Goal: Information Seeking & Learning: Learn about a topic

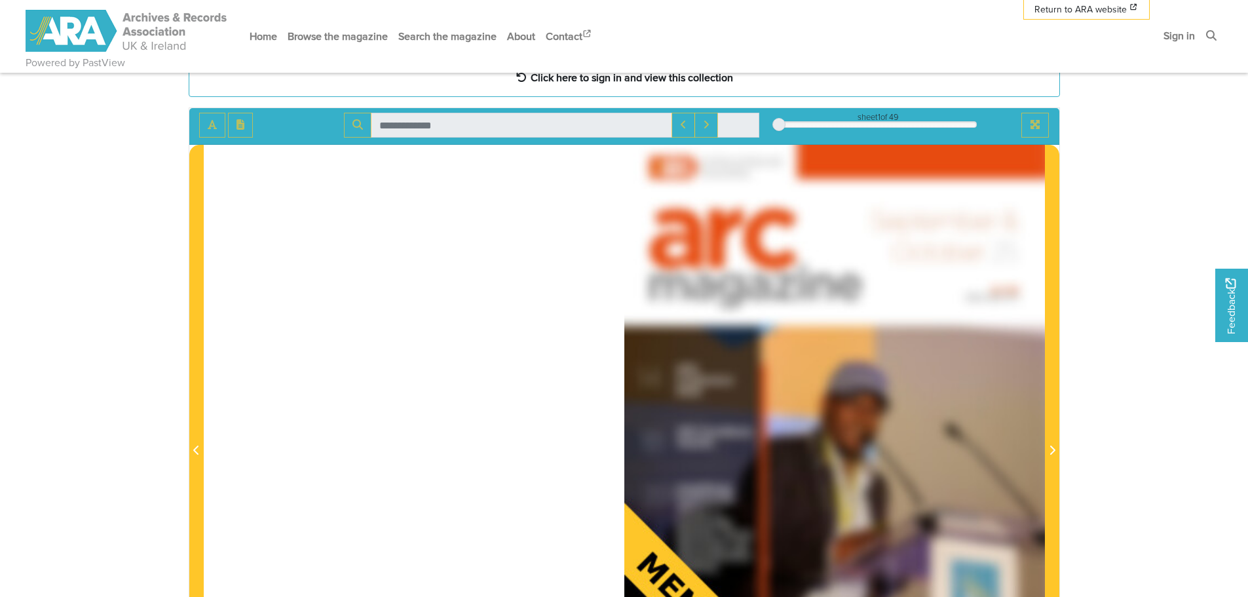
scroll to position [132, 0]
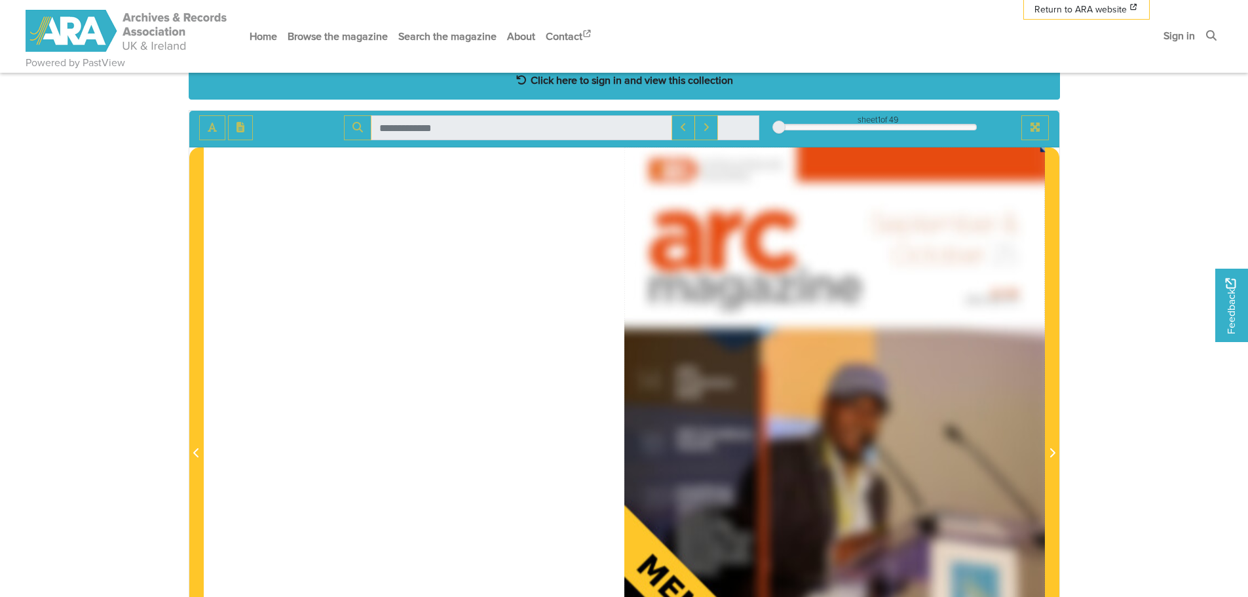
click at [653, 78] on strong "Click here to sign in and view this collection" at bounding box center [631, 80] width 202 height 14
click at [534, 76] on strong "Click here to sign in and view this collection" at bounding box center [631, 80] width 202 height 14
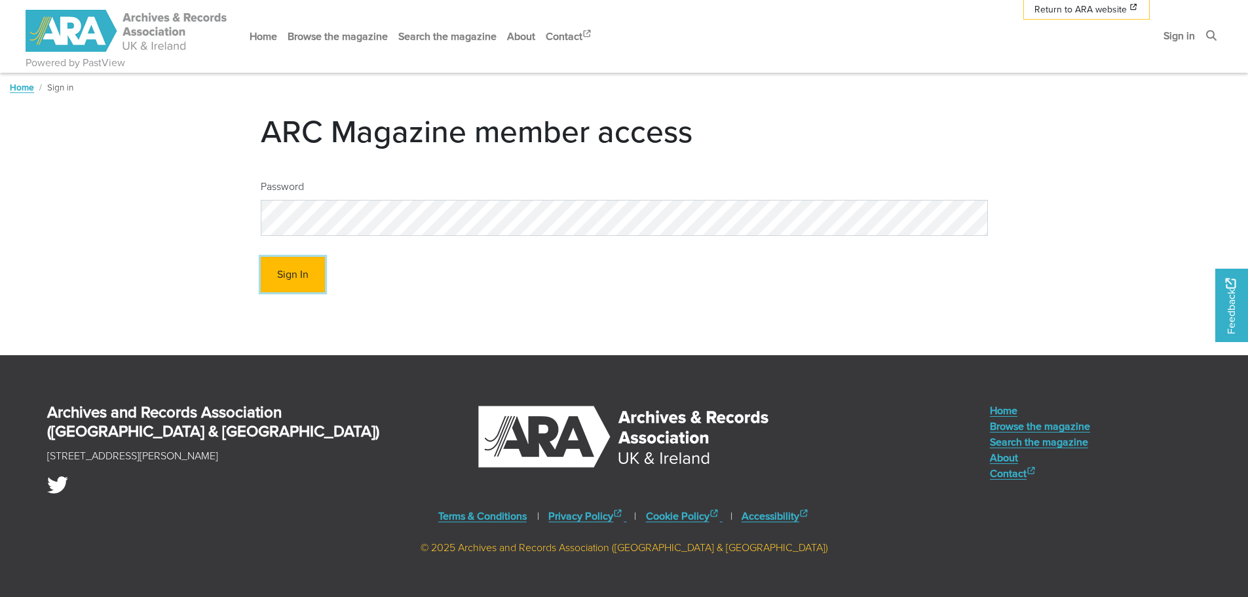
click at [288, 282] on button "Sign In" at bounding box center [293, 275] width 64 height 36
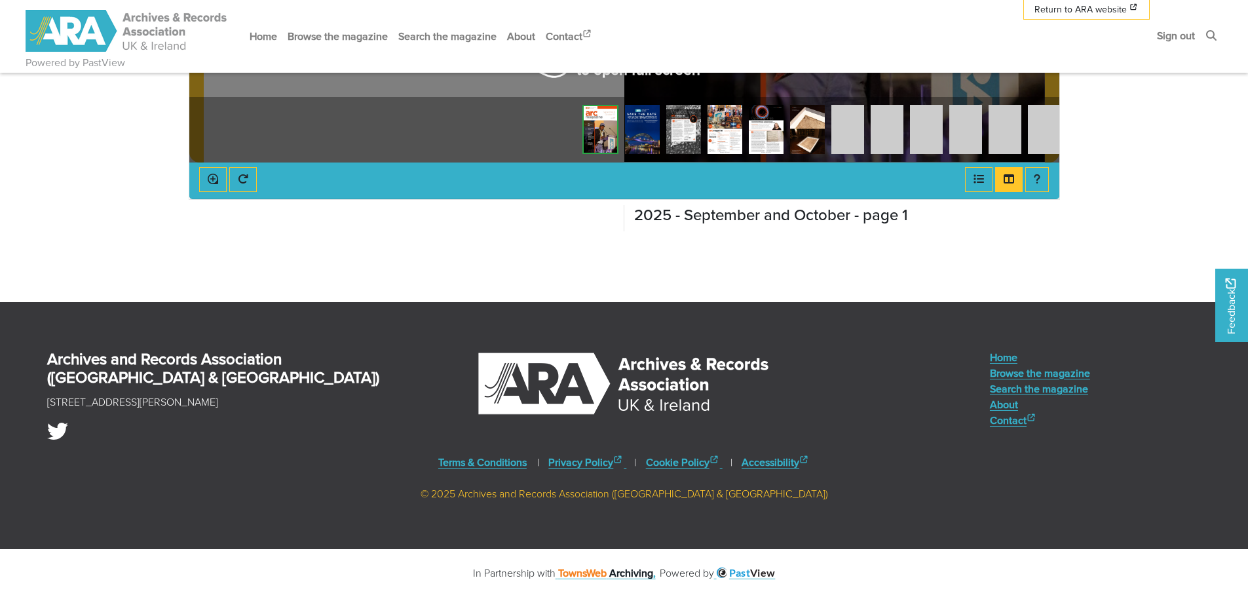
scroll to position [403, 0]
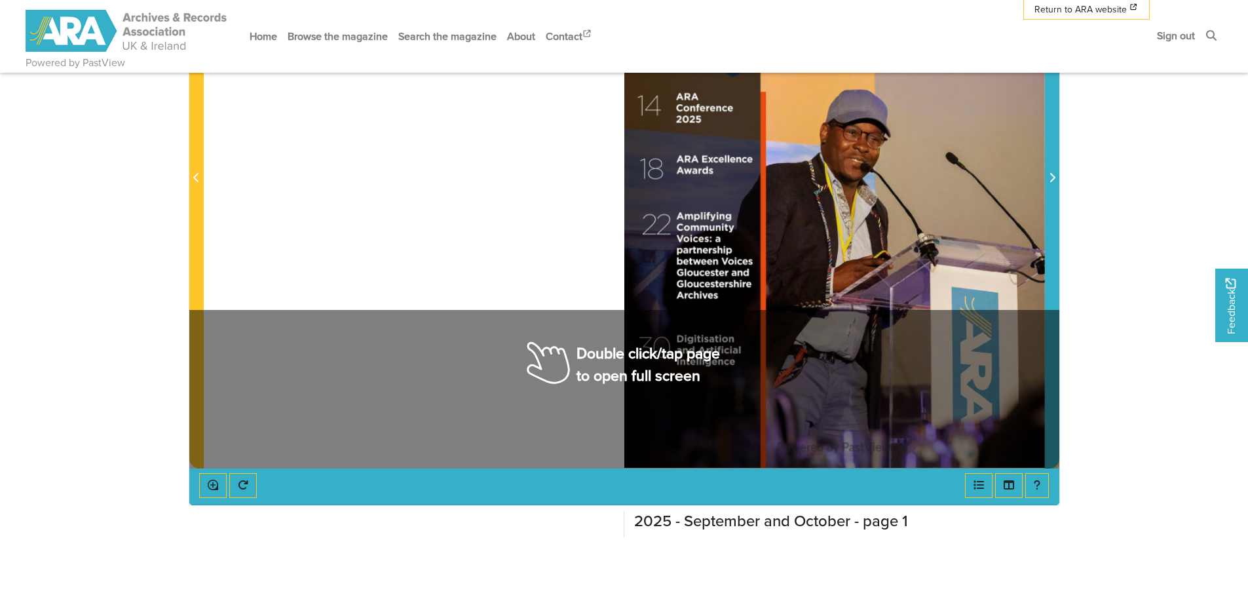
click at [1047, 268] on span "Next Page" at bounding box center [1051, 170] width 13 height 593
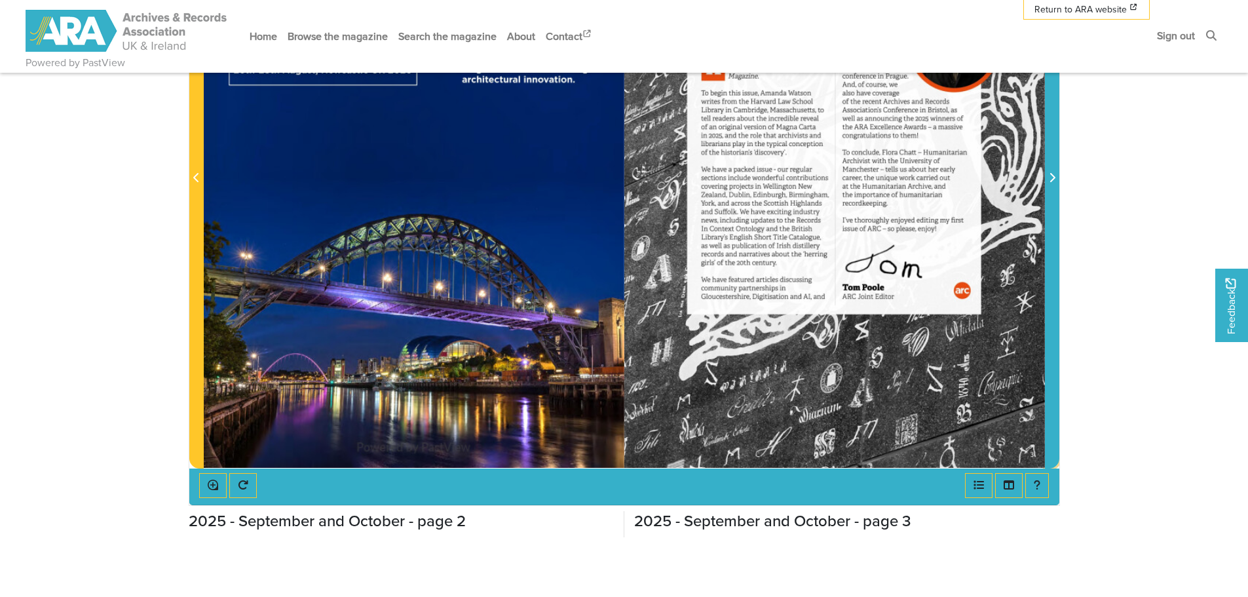
scroll to position [98, 0]
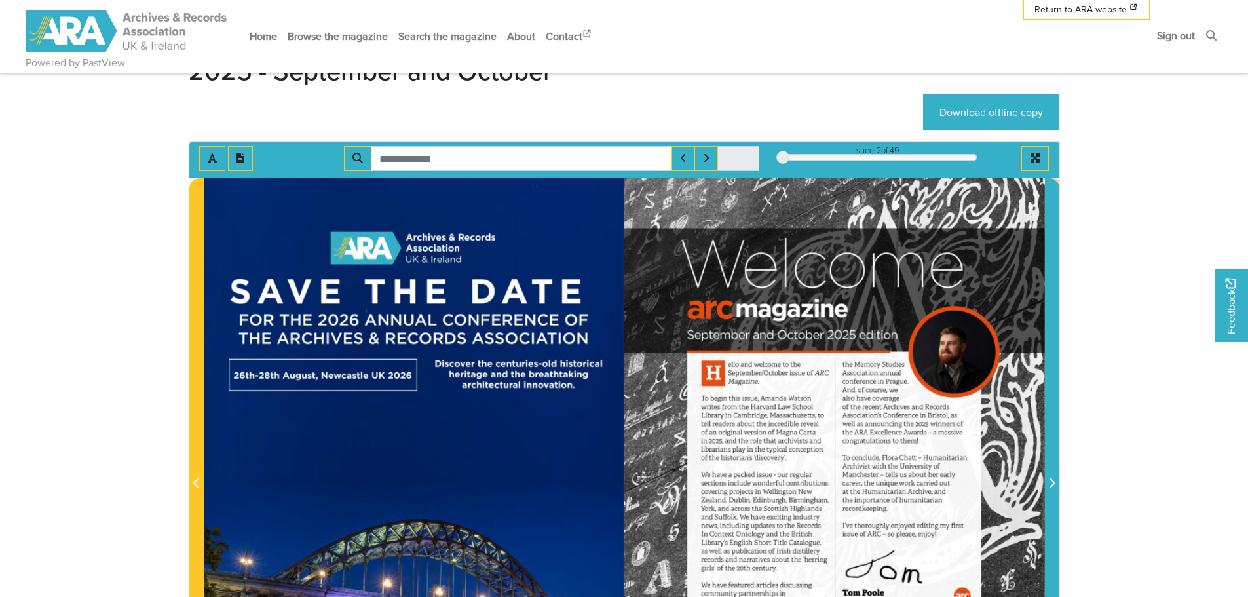
click at [1056, 479] on span "Next Page" at bounding box center [1051, 483] width 13 height 16
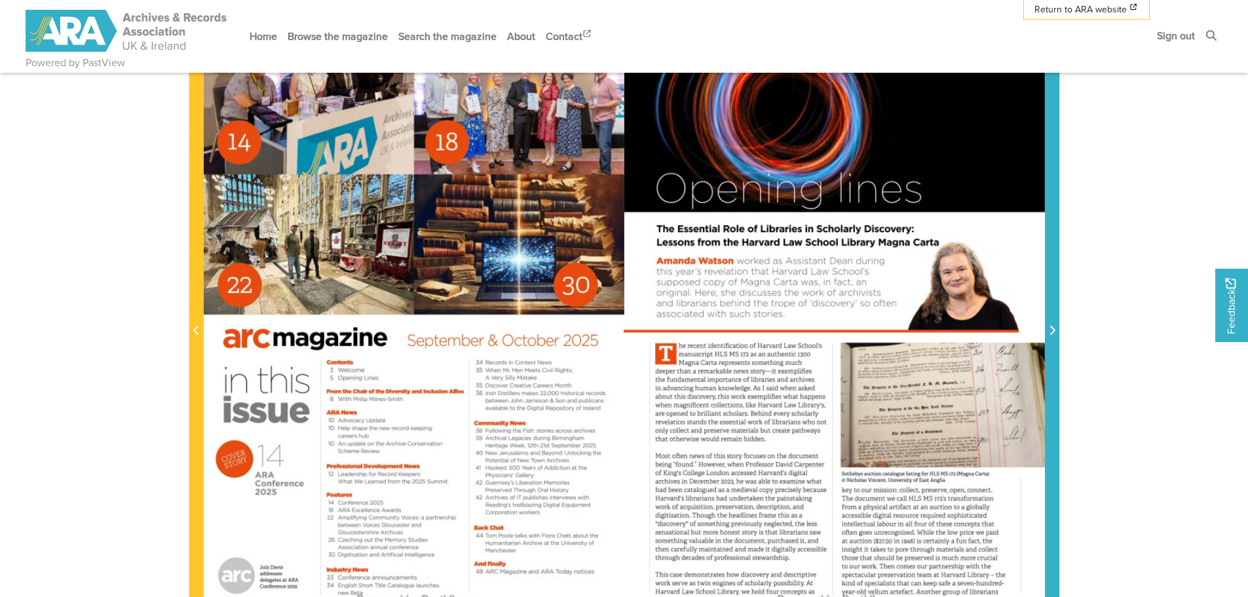
scroll to position [403, 0]
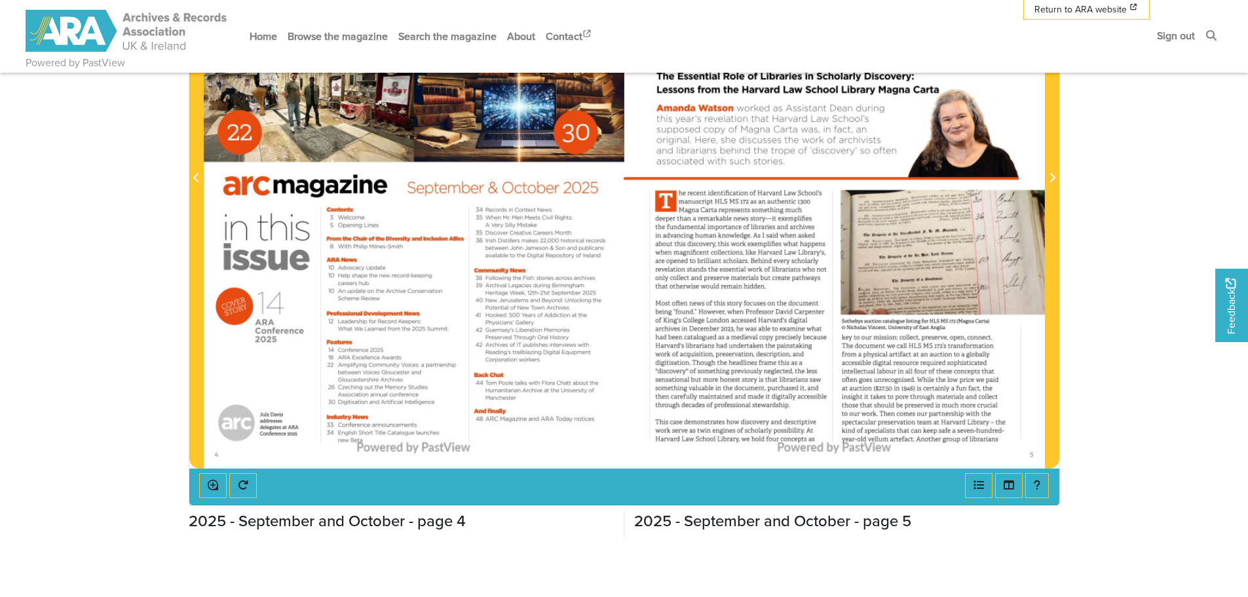
click at [748, 311] on div at bounding box center [834, 170] width 420 height 595
click at [955, 397] on div at bounding box center [834, 170] width 420 height 595
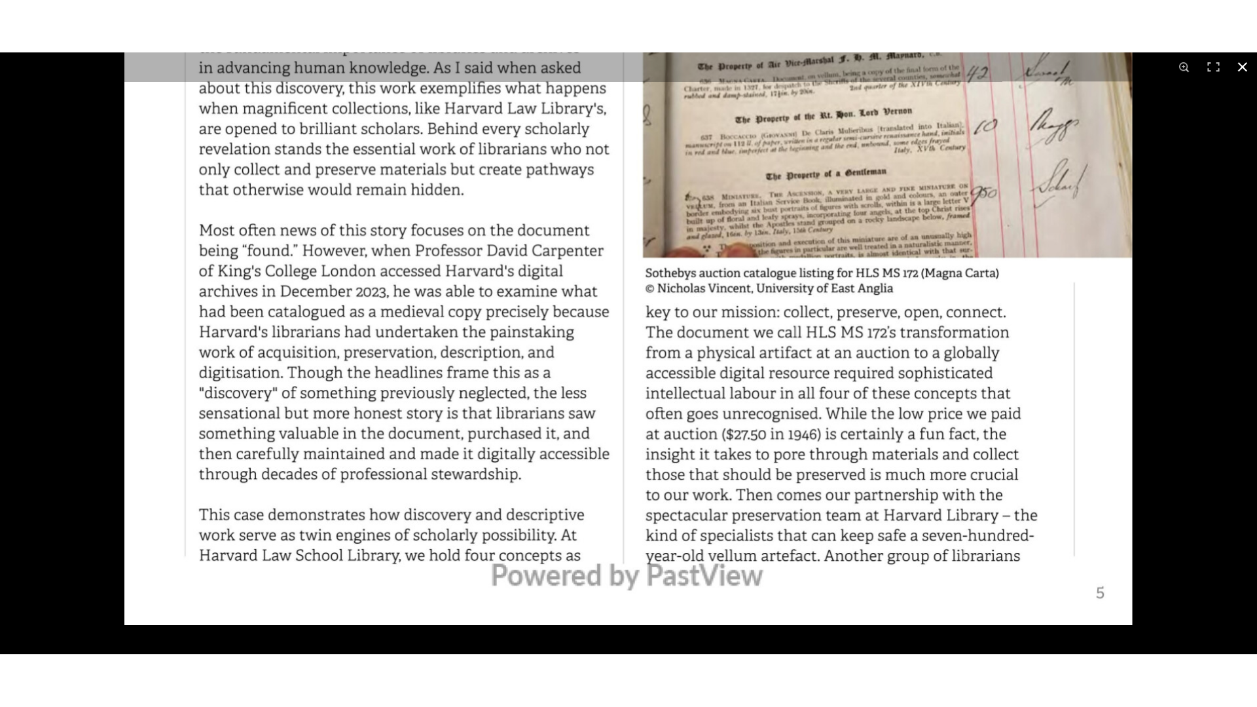
scroll to position [360, 0]
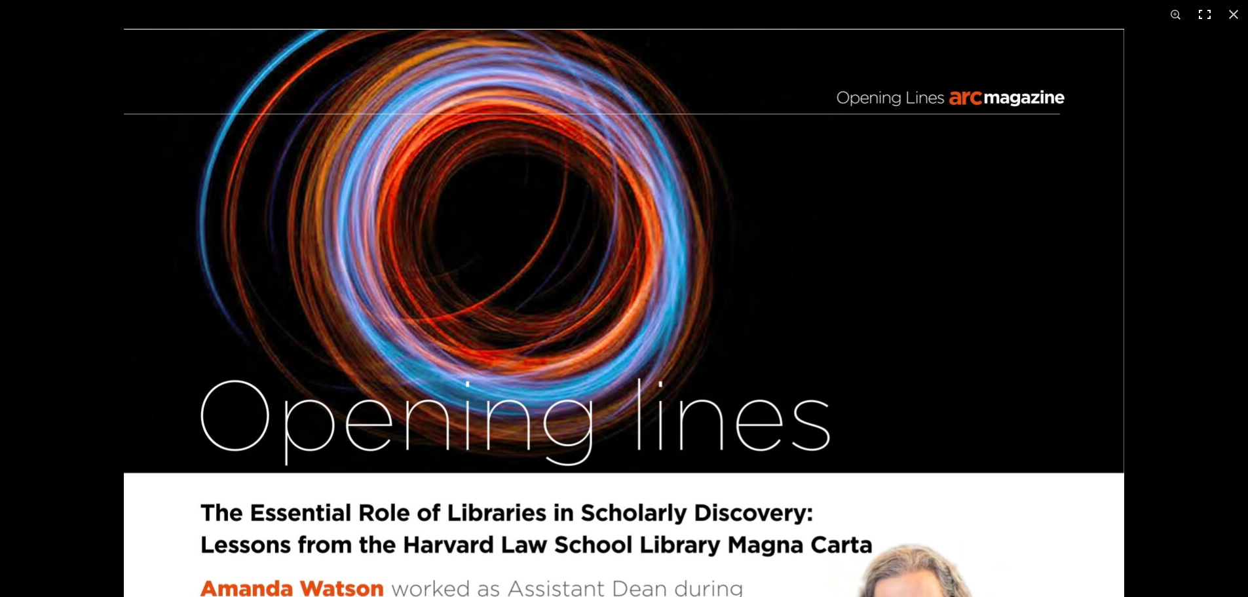
click at [1200, 15] on button at bounding box center [1204, 14] width 29 height 29
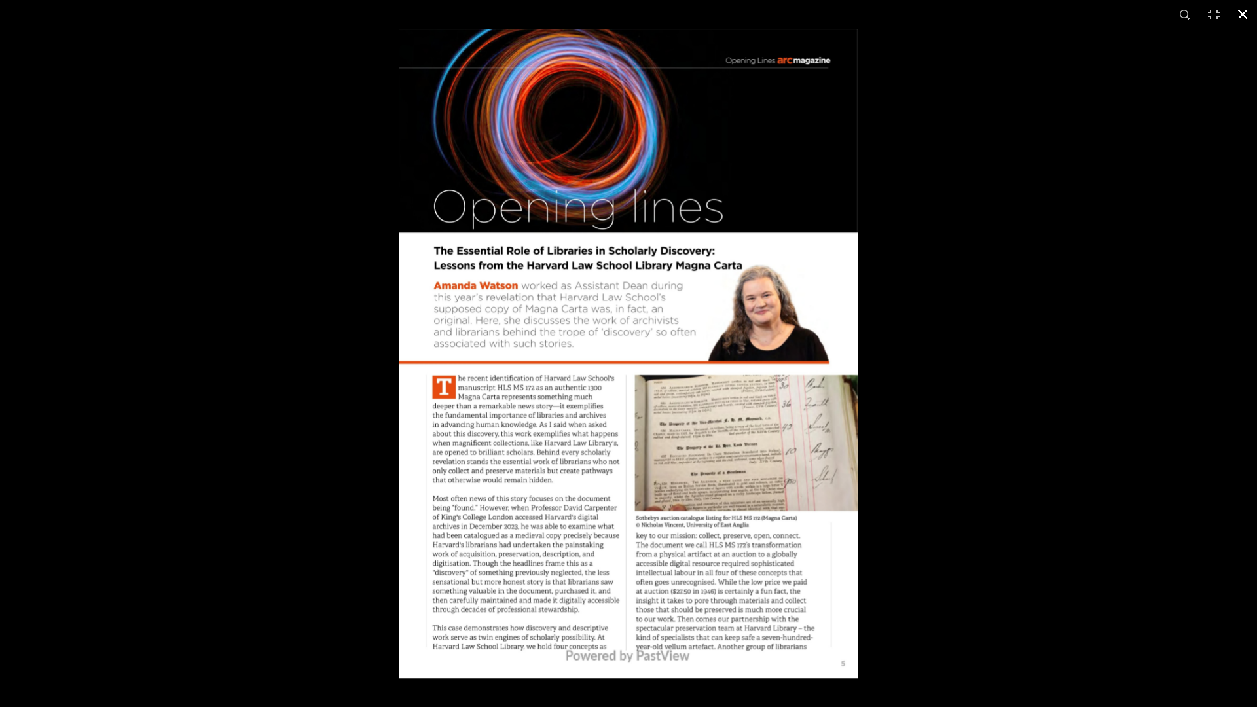
click at [976, 389] on div at bounding box center [1027, 382] width 1257 height 707
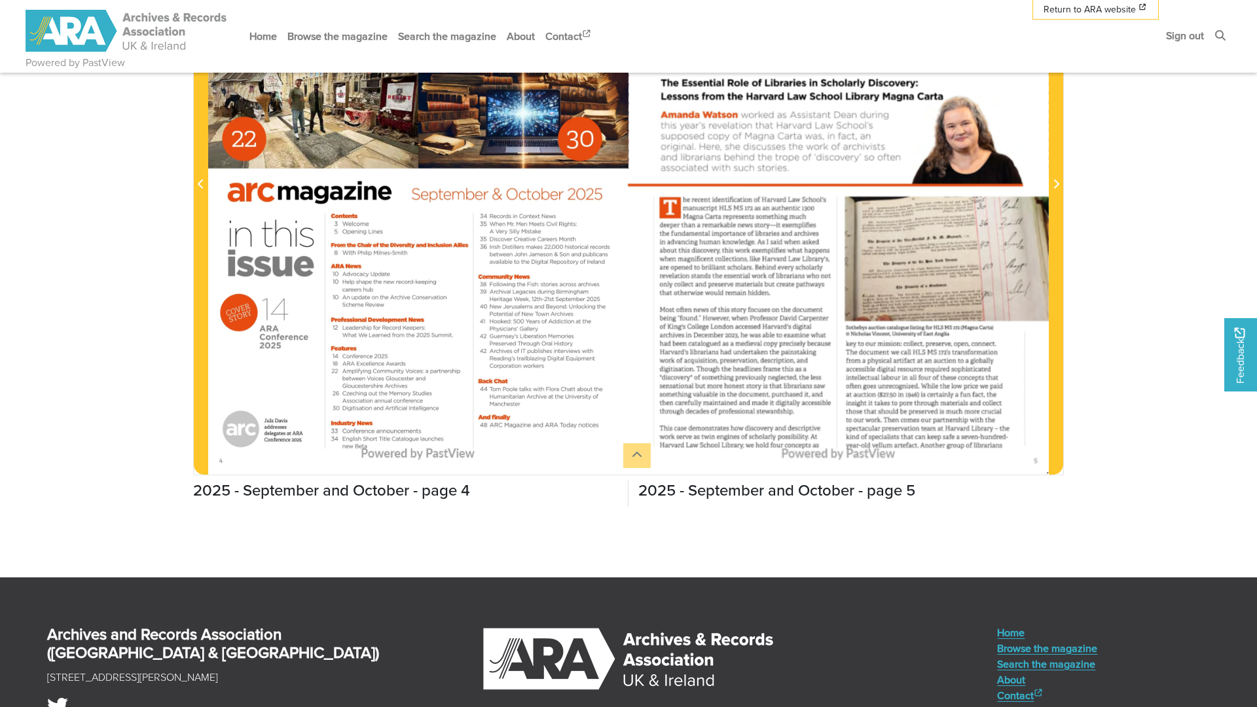
click at [1055, 183] on html "Powered by PastView Menu" at bounding box center [628, 256] width 1257 height 1233
click at [1056, 466] on html "Powered by PastView Menu" at bounding box center [628, 256] width 1257 height 1233
click at [1058, 475] on html "Powered by PastView Menu" at bounding box center [628, 256] width 1257 height 1233
click at [1058, 469] on html "Powered by PastView Menu" at bounding box center [628, 256] width 1257 height 1233
click at [1058, 184] on html "Powered by PastView Menu" at bounding box center [628, 256] width 1257 height 1233
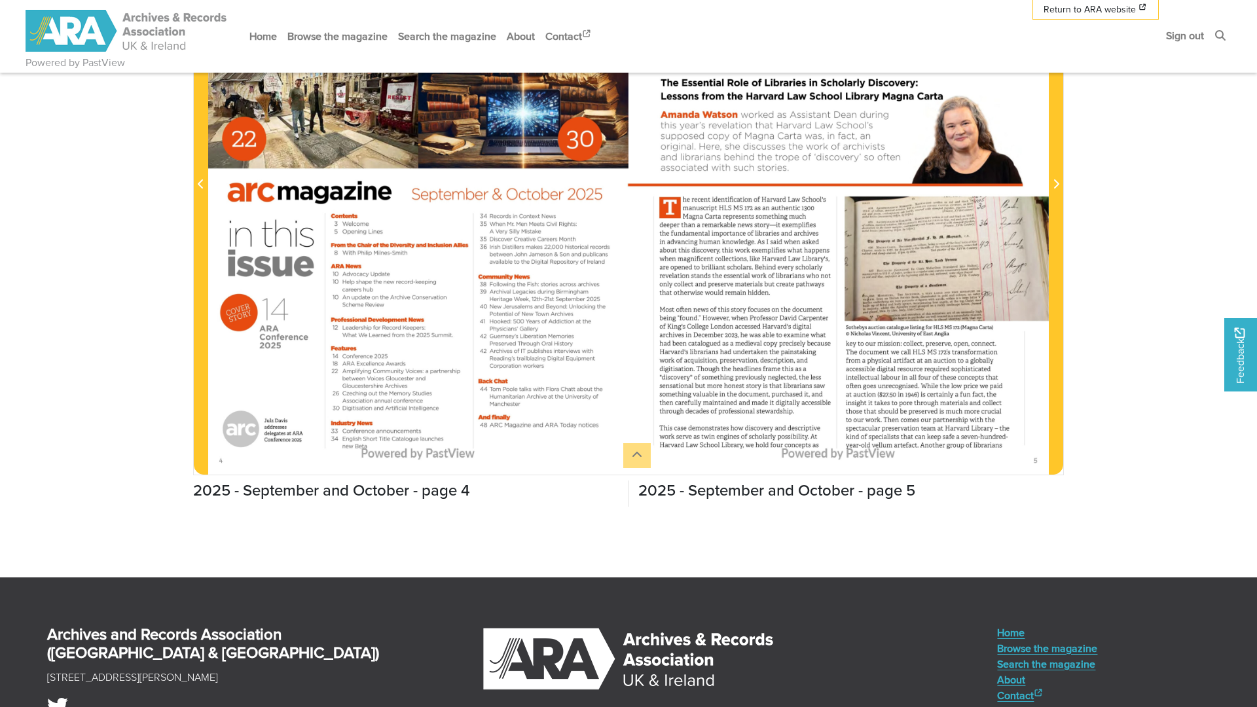
click at [1058, 184] on html "Powered by PastView Menu" at bounding box center [628, 256] width 1257 height 1233
click at [1130, 204] on html "Powered by PastView Menu" at bounding box center [628, 256] width 1257 height 1233
click at [1028, 453] on html "Powered by PastView Menu" at bounding box center [628, 256] width 1257 height 1233
click at [1041, 466] on html "Powered by PastView Menu" at bounding box center [628, 256] width 1257 height 1233
click at [1035, 461] on html "Powered by PastView Menu" at bounding box center [628, 256] width 1257 height 1233
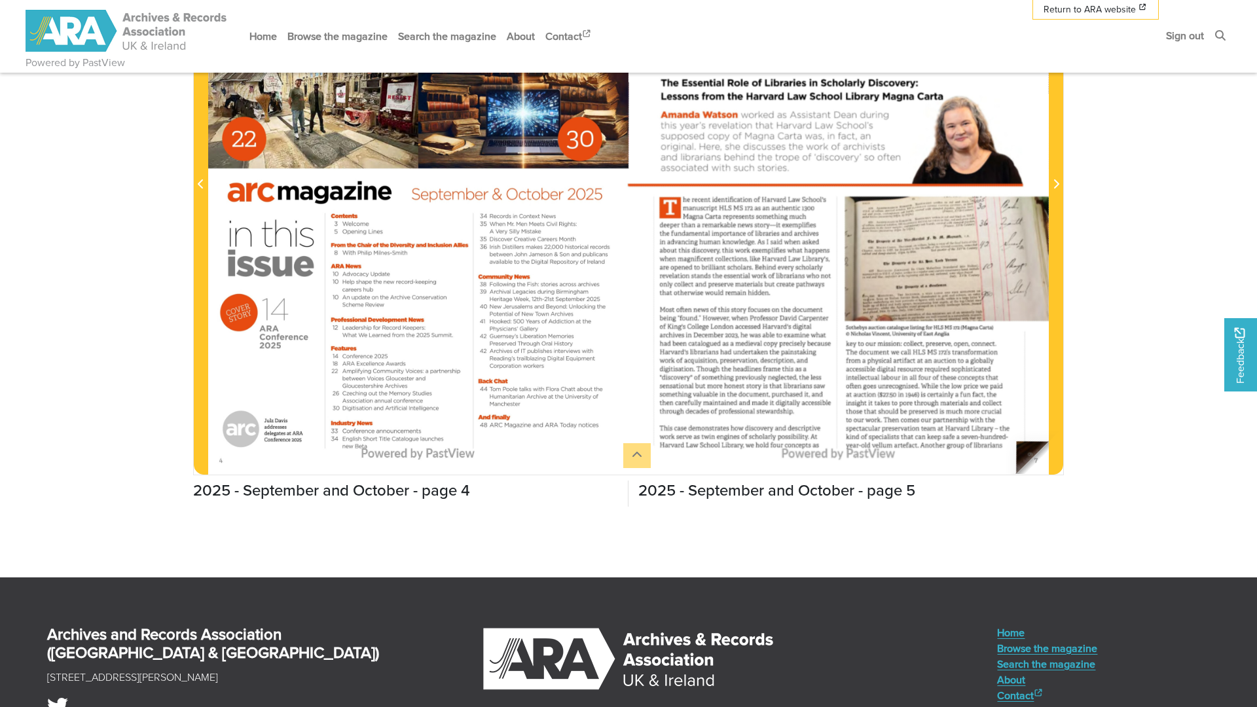
click at [1035, 461] on html "Powered by PastView Menu" at bounding box center [628, 256] width 1257 height 1233
click at [1036, 464] on html "Powered by PastView Menu" at bounding box center [628, 256] width 1257 height 1233
click at [1035, 464] on html "Powered by PastView Menu" at bounding box center [628, 256] width 1257 height 1233
click at [1033, 464] on html "Powered by PastView Menu" at bounding box center [628, 256] width 1257 height 1233
click at [106, 231] on html "Powered by PastView Menu" at bounding box center [628, 256] width 1257 height 1233
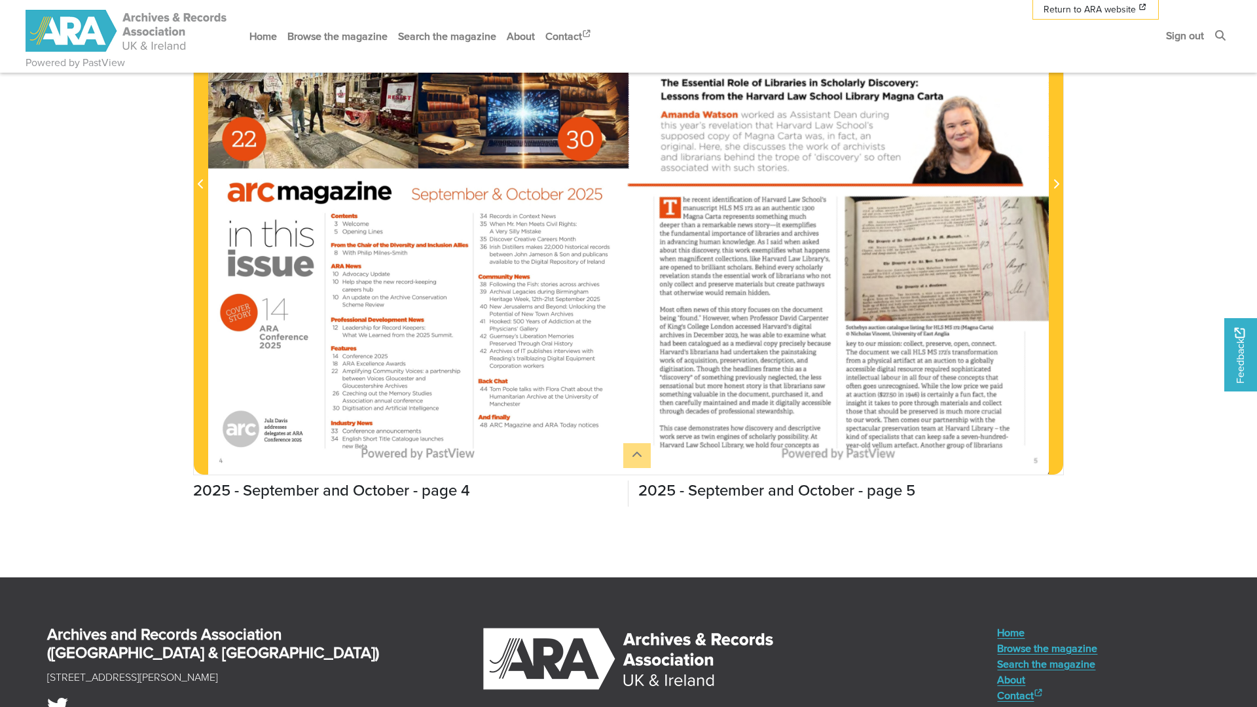
click at [1040, 463] on html "Powered by PastView Menu" at bounding box center [628, 256] width 1257 height 1233
click at [1048, 468] on html "Powered by PastView Menu" at bounding box center [628, 256] width 1257 height 1233
click at [1061, 184] on html "Powered by PastView Menu" at bounding box center [628, 256] width 1257 height 1233
click at [1059, 184] on html "Powered by PastView Menu" at bounding box center [628, 256] width 1257 height 1233
click at [637, 458] on html "Powered by PastView Menu" at bounding box center [628, 256] width 1257 height 1233
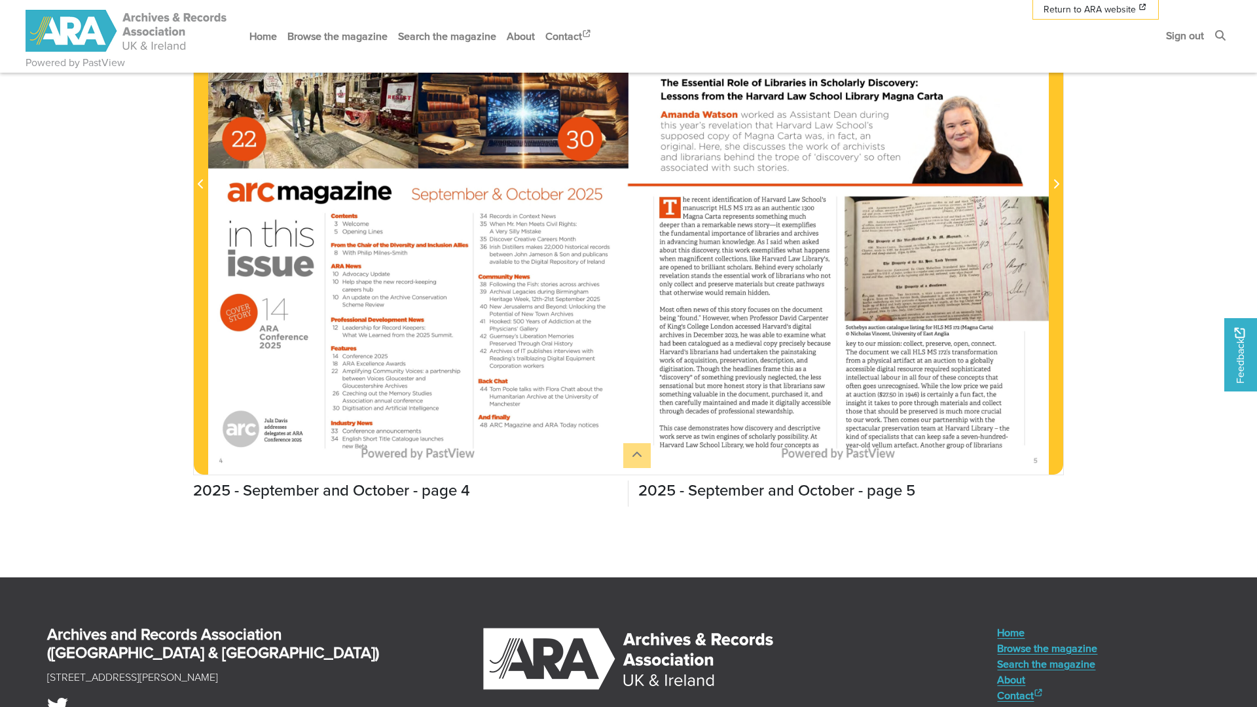
click at [641, 455] on html "Powered by PastView Menu" at bounding box center [628, 256] width 1257 height 1233
click at [641, 453] on html "Powered by PastView Menu" at bounding box center [628, 256] width 1257 height 1233
click at [1214, 270] on html "Powered by PastView Menu" at bounding box center [628, 256] width 1257 height 1233
drag, startPoint x: 85, startPoint y: 362, endPoint x: 68, endPoint y: 213, distance: 149.6
click at [83, 358] on html "Powered by PastView Menu" at bounding box center [628, 256] width 1257 height 1233
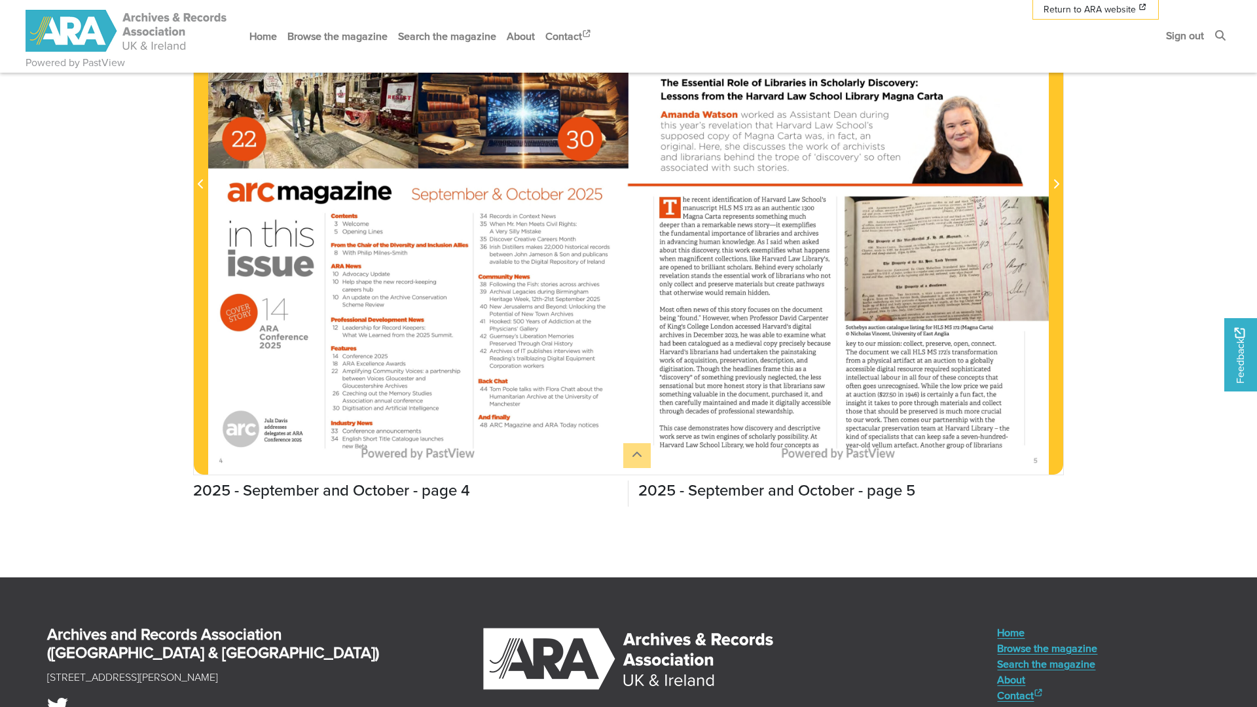
click at [147, 416] on html "Powered by PastView Menu" at bounding box center [628, 256] width 1257 height 1233
drag, startPoint x: 1160, startPoint y: 292, endPoint x: 1148, endPoint y: 169, distance: 123.7
click at [1160, 290] on html "Powered by PastView Menu" at bounding box center [628, 256] width 1257 height 1233
click at [1191, 35] on html "Powered by PastView Menu" at bounding box center [628, 256] width 1257 height 1233
click at [1200, 41] on html "Powered by PastView Menu" at bounding box center [628, 256] width 1257 height 1233
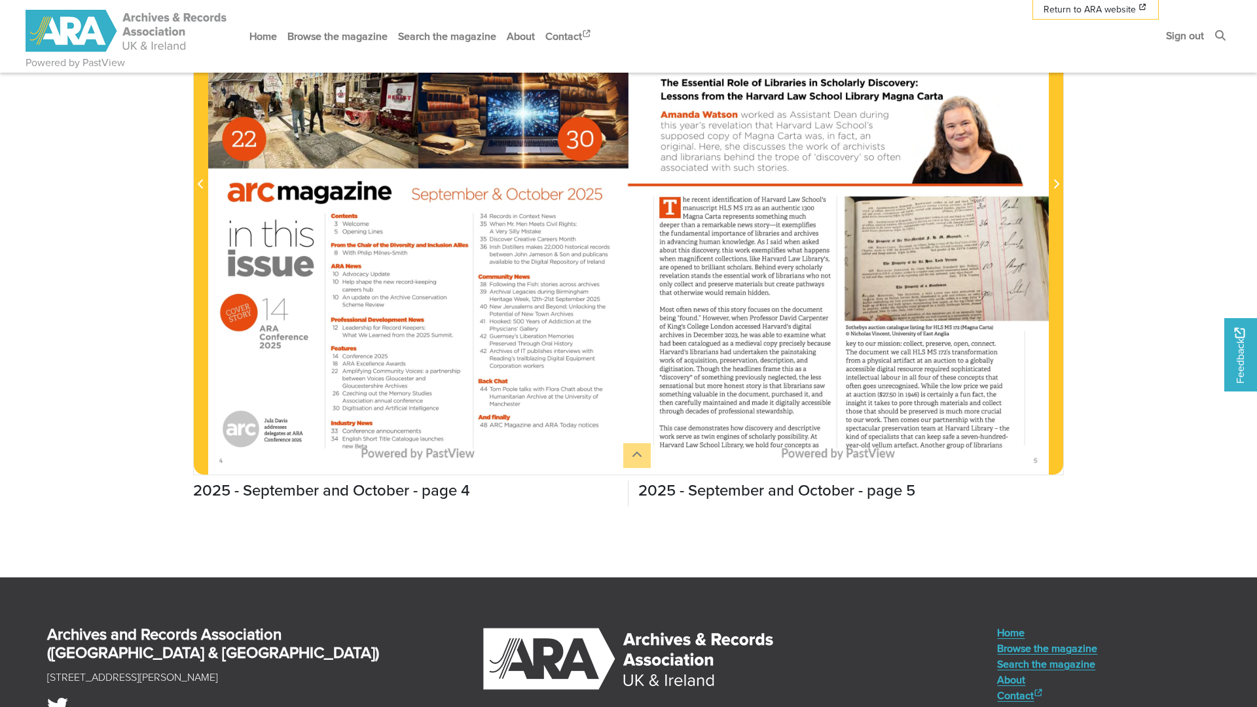
click at [1183, 46] on html "Powered by PastView Menu" at bounding box center [628, 256] width 1257 height 1233
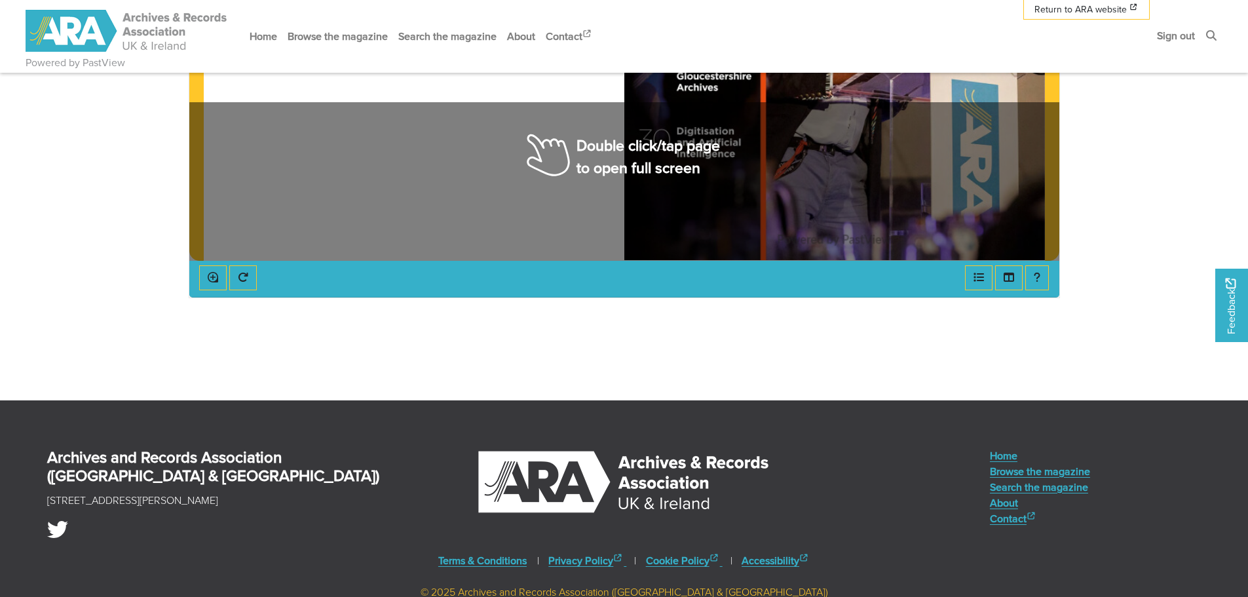
scroll to position [153, 0]
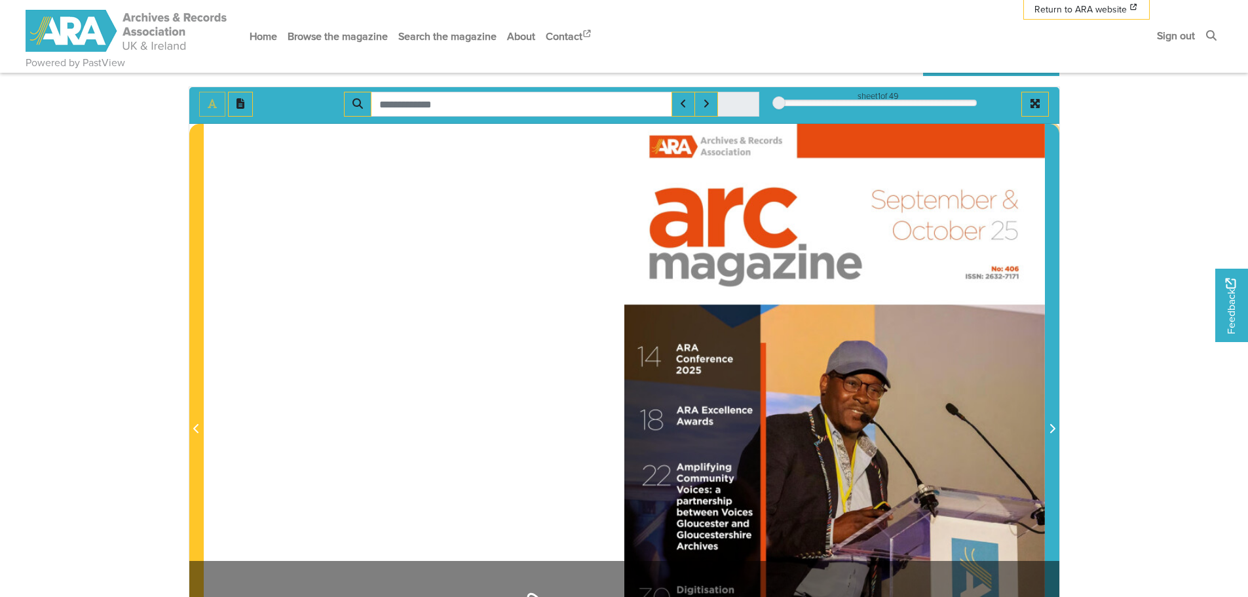
click at [1052, 429] on icon "Next Page" at bounding box center [1052, 428] width 7 height 10
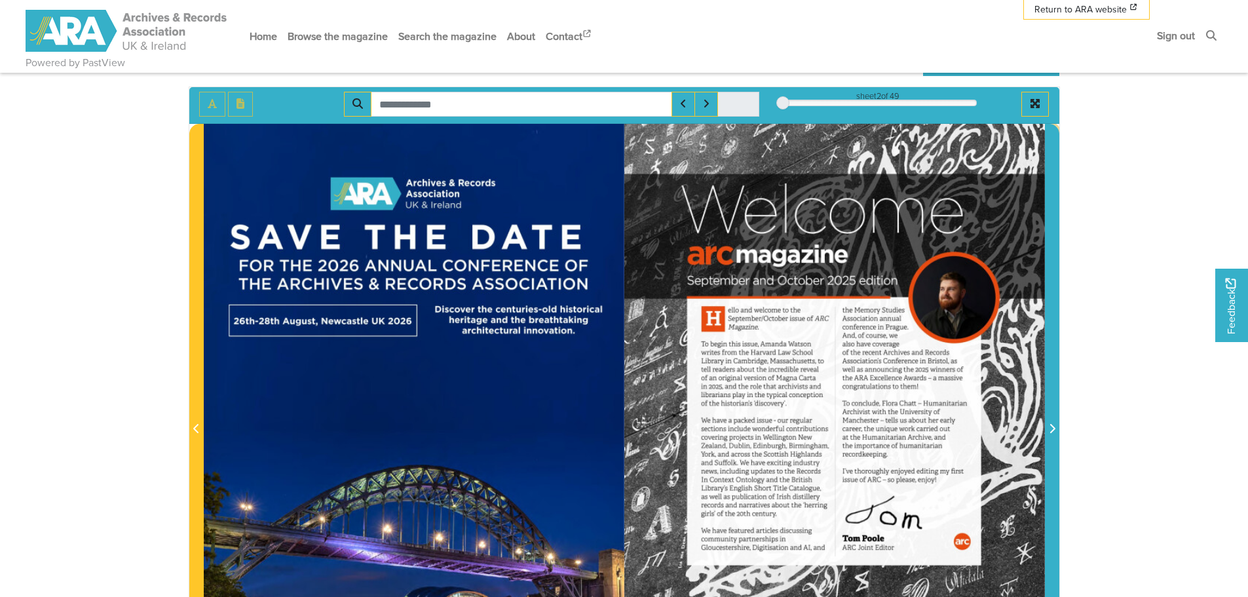
click at [1050, 430] on icon "Next Page" at bounding box center [1052, 428] width 7 height 10
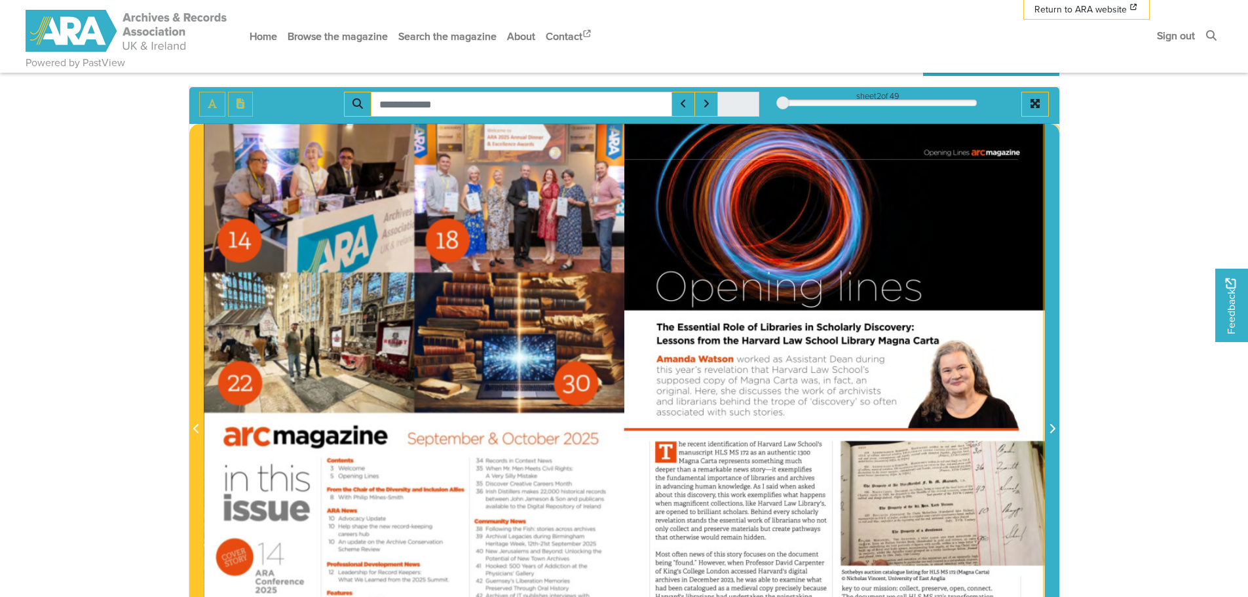
click at [1047, 430] on span "Next Page" at bounding box center [1051, 429] width 13 height 16
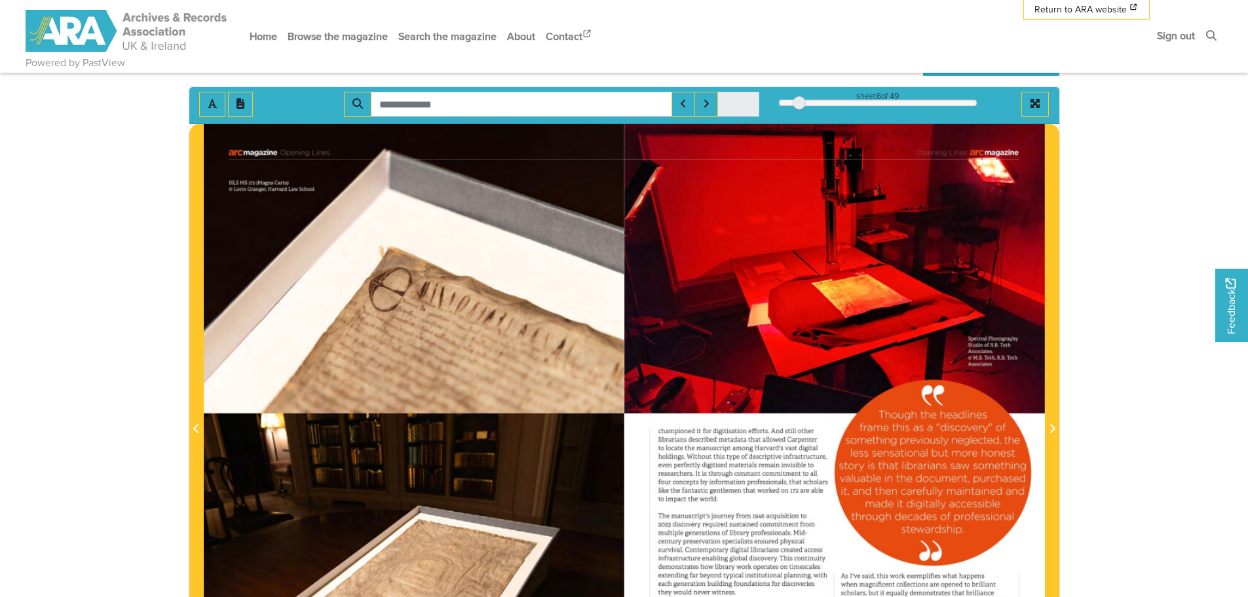
click at [373, 335] on div at bounding box center [414, 421] width 420 height 595
click at [408, 474] on div at bounding box center [414, 421] width 420 height 595
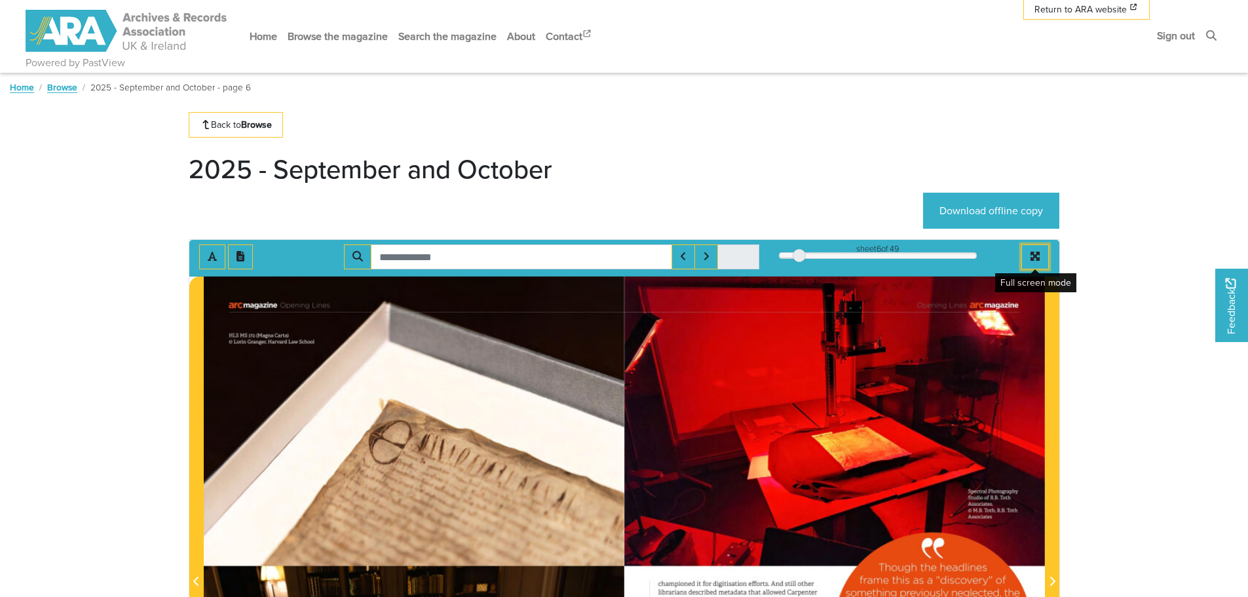
drag, startPoint x: 1034, startPoint y: 251, endPoint x: 1035, endPoint y: 330, distance: 79.3
click at [1035, 251] on button "Full screen mode" at bounding box center [1035, 256] width 28 height 25
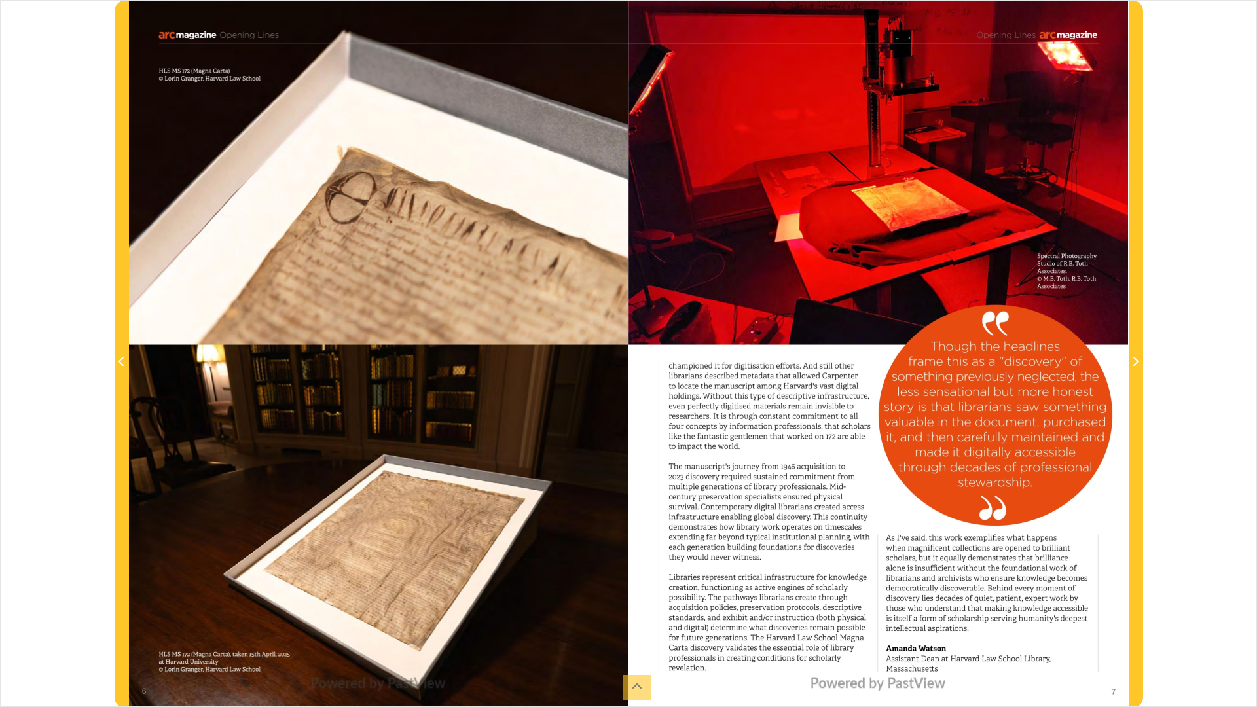
click at [382, 537] on div at bounding box center [379, 354] width 500 height 707
click at [1202, 17] on div "sheet 6 of 49 6 *" at bounding box center [628, 353] width 1257 height 707
click at [1219, 11] on div "sheet 6 of 49 6 *" at bounding box center [628, 353] width 1257 height 707
click at [1238, 8] on div "sheet 6 of 49 6 *" at bounding box center [628, 353] width 1257 height 707
click at [1090, 341] on div at bounding box center [879, 354] width 500 height 707
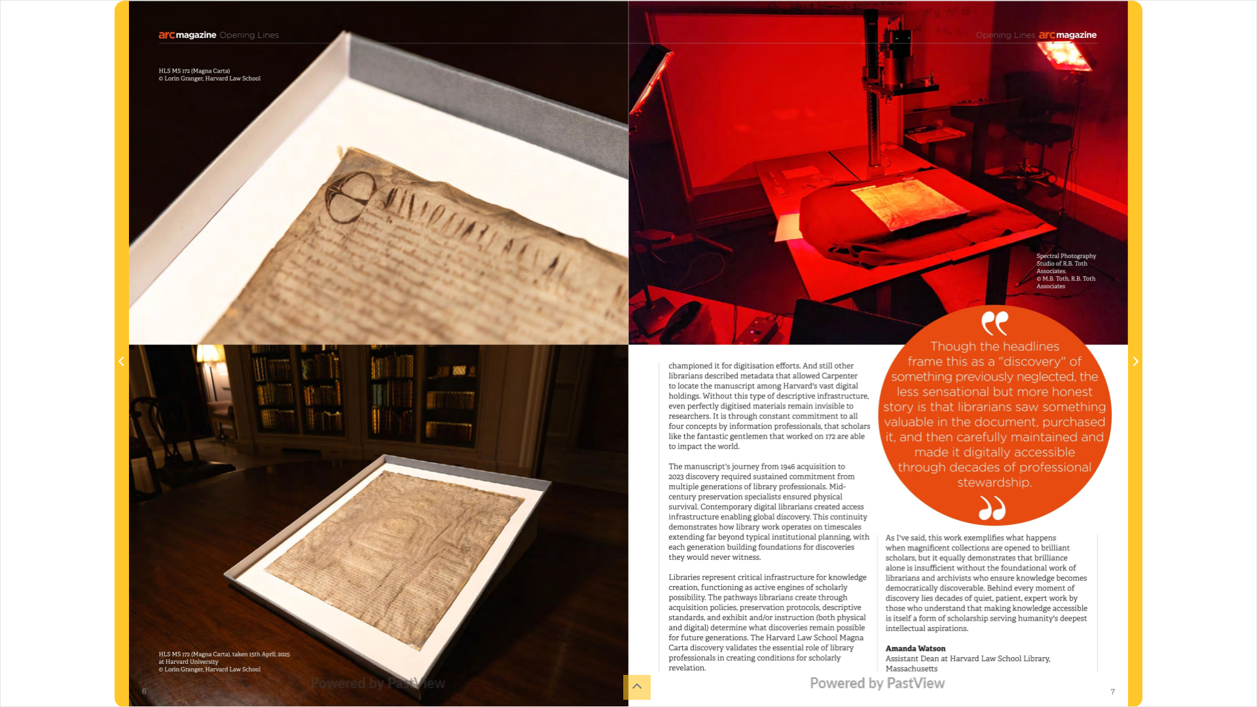
click at [1187, 402] on div "sheet 6 of 49 6 *" at bounding box center [628, 353] width 1257 height 707
click at [1247, 443] on div "sheet 6 of 49 6 *" at bounding box center [628, 353] width 1257 height 707
click at [1229, 445] on div "sheet 6 of 49 6 *" at bounding box center [628, 353] width 1257 height 707
click at [1192, 64] on div "sheet 6 of 49 6 *" at bounding box center [628, 353] width 1257 height 707
click at [1218, 29] on div "sheet 6 of 49 6 *" at bounding box center [628, 353] width 1257 height 707
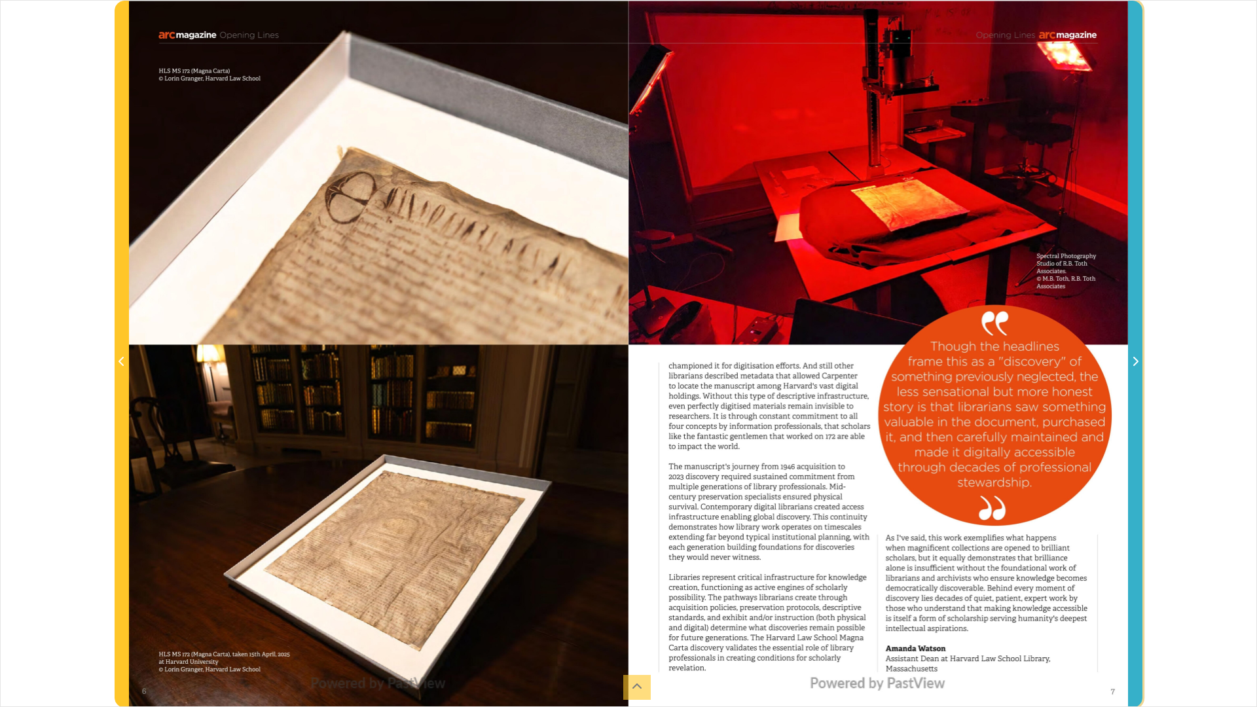
click at [1136, 359] on icon "Next Page" at bounding box center [1136, 361] width 5 height 9
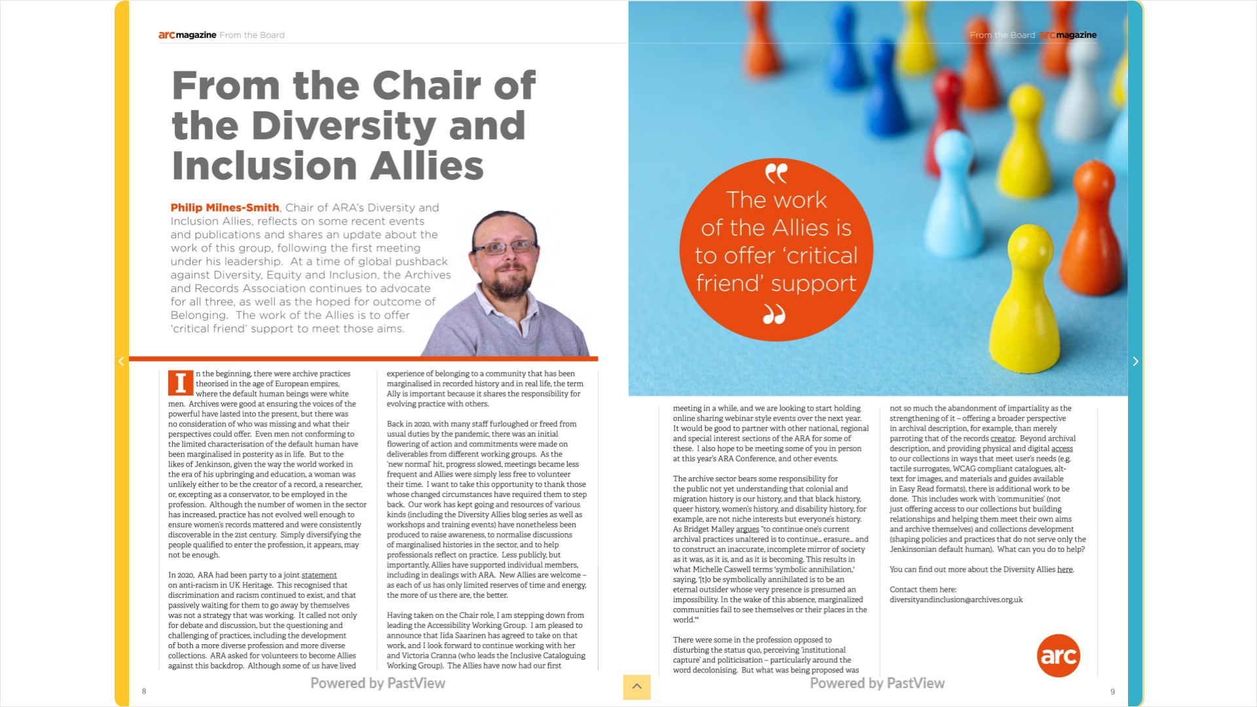
click at [1134, 359] on icon "Next Page" at bounding box center [1136, 361] width 5 height 9
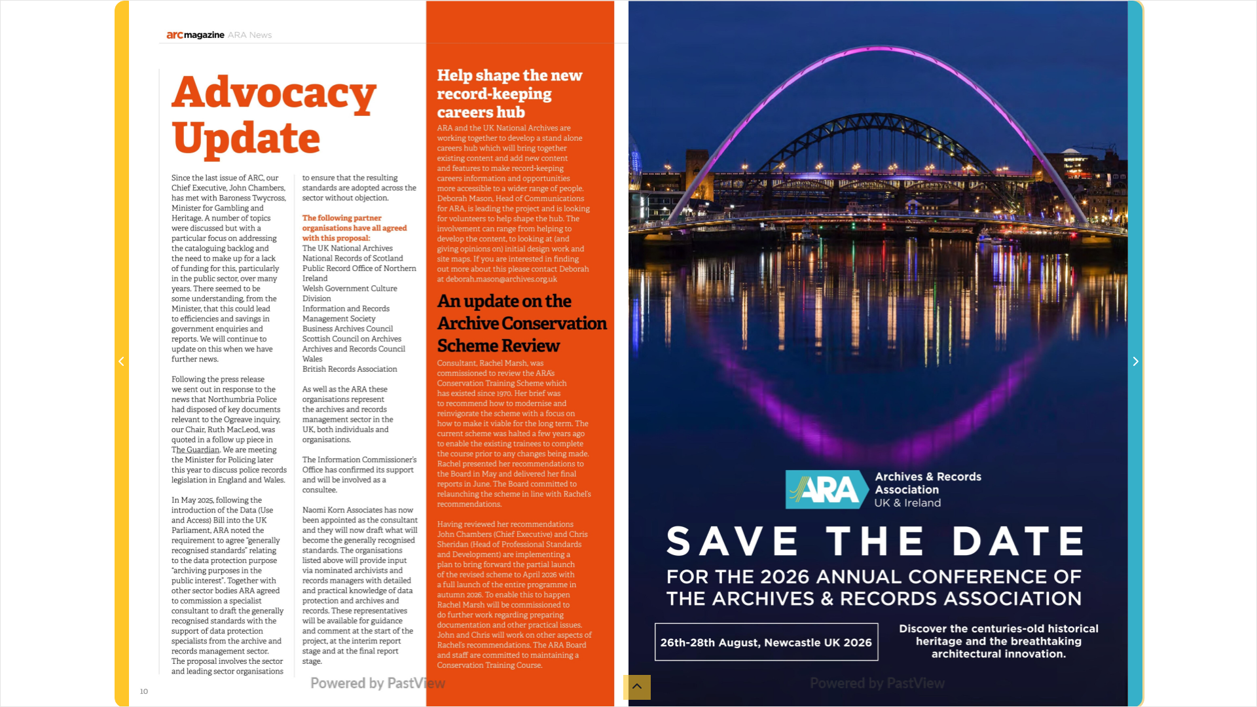
click at [1140, 358] on span "Next Page" at bounding box center [1135, 362] width 13 height 16
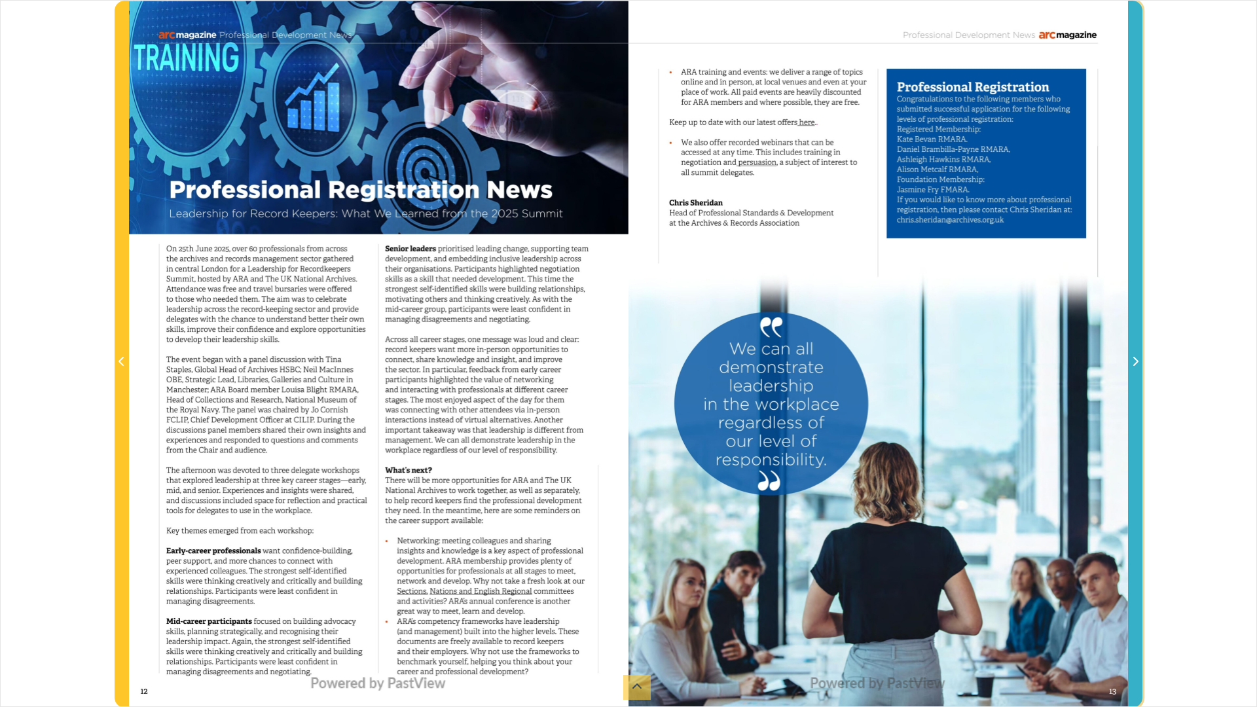
click at [1137, 358] on icon "Next Page" at bounding box center [1135, 361] width 7 height 10
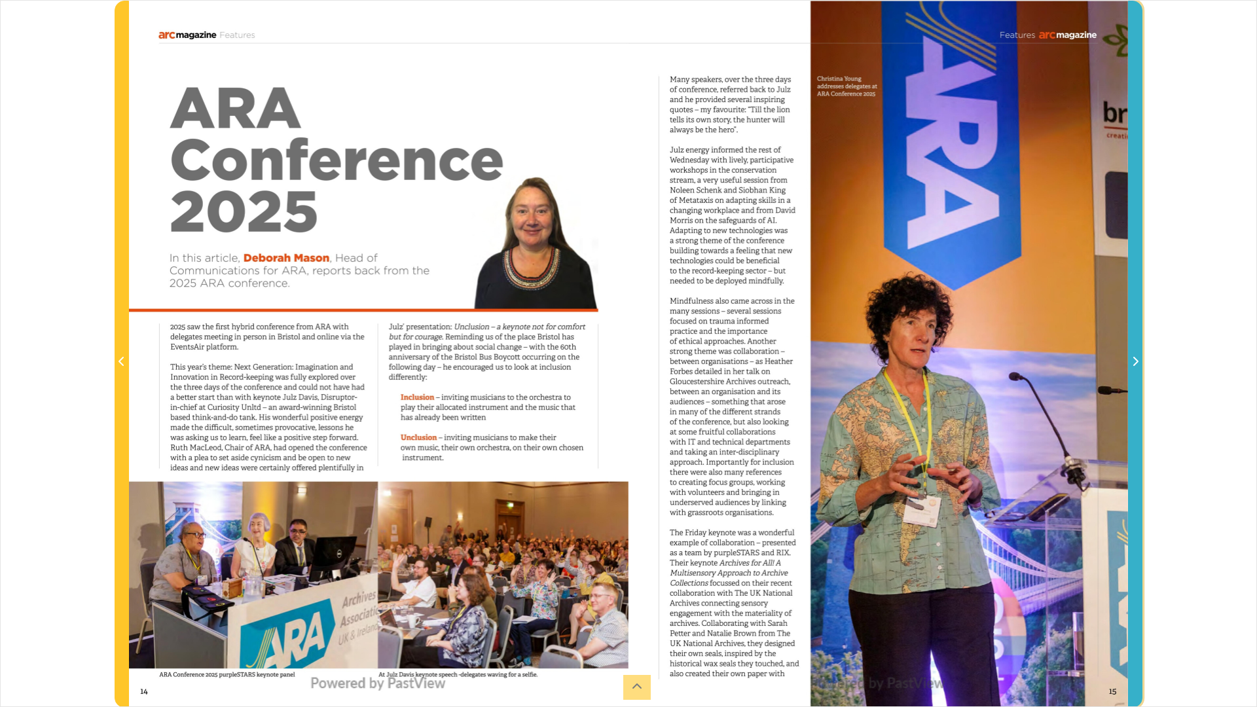
click at [1137, 360] on icon "Next Page" at bounding box center [1136, 361] width 5 height 9
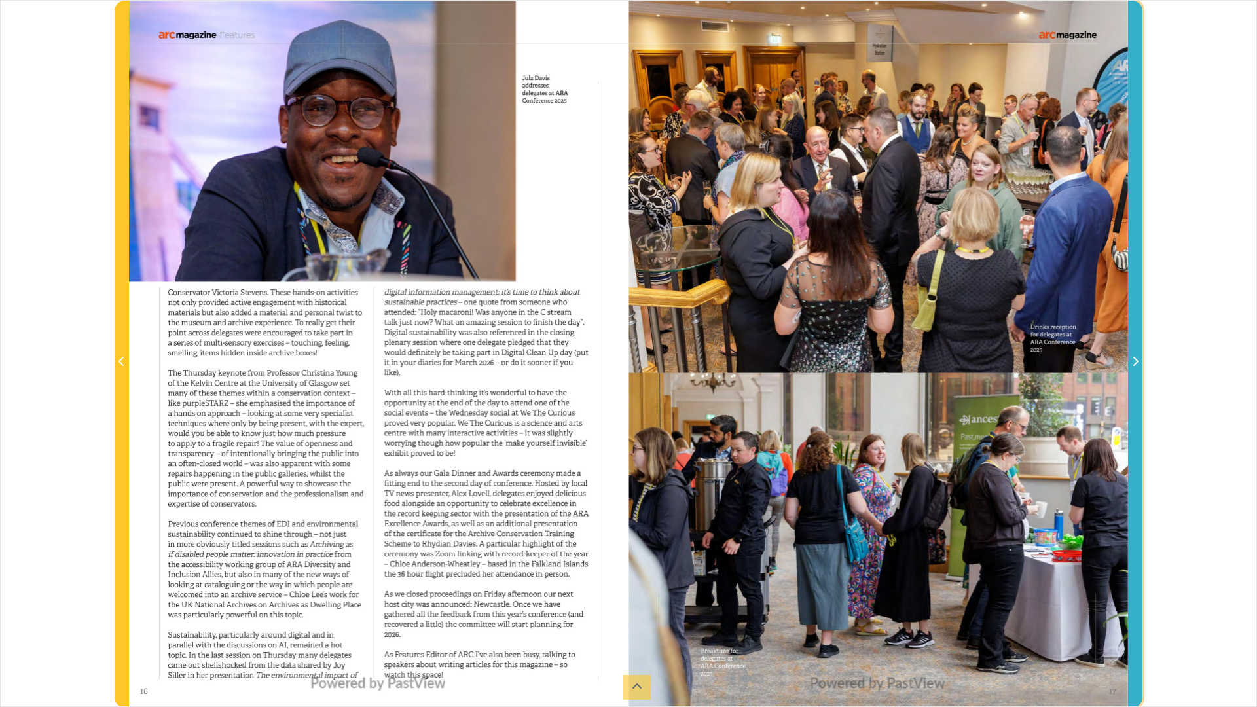
click at [1135, 360] on icon "Next Page" at bounding box center [1136, 361] width 5 height 9
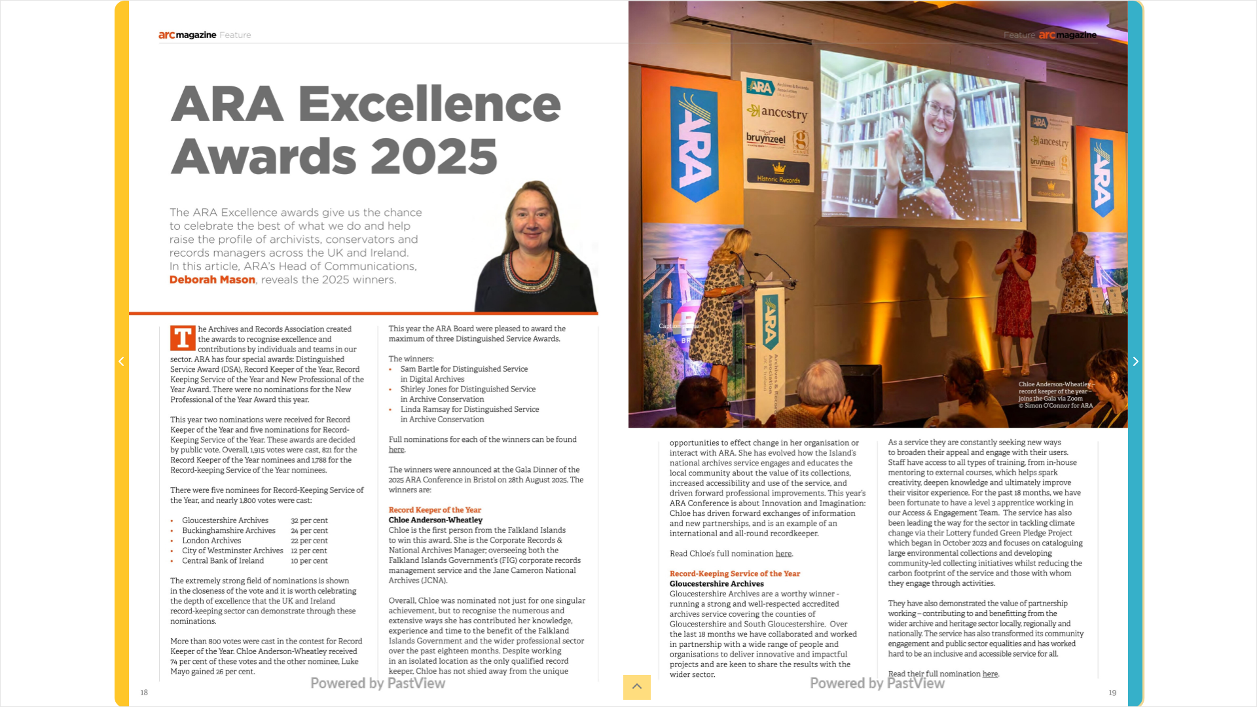
click at [1135, 360] on icon "Next Page" at bounding box center [1136, 361] width 5 height 9
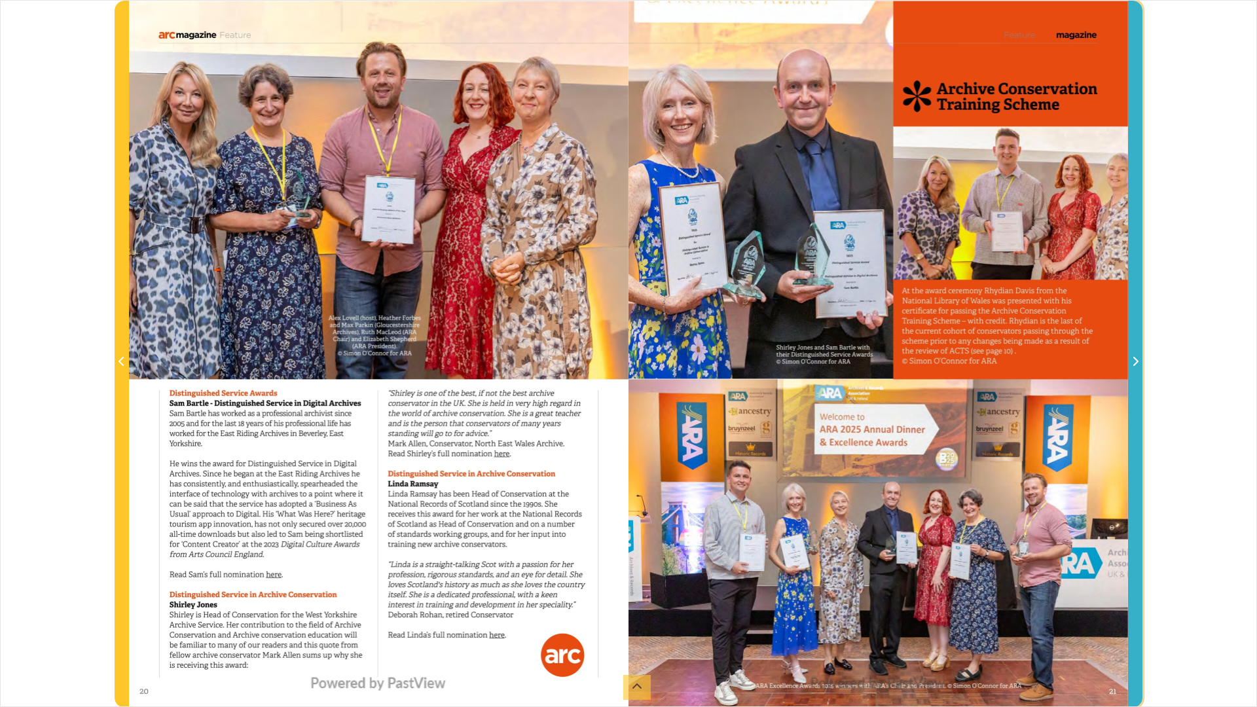
click at [1135, 360] on icon "Next Page" at bounding box center [1136, 361] width 5 height 9
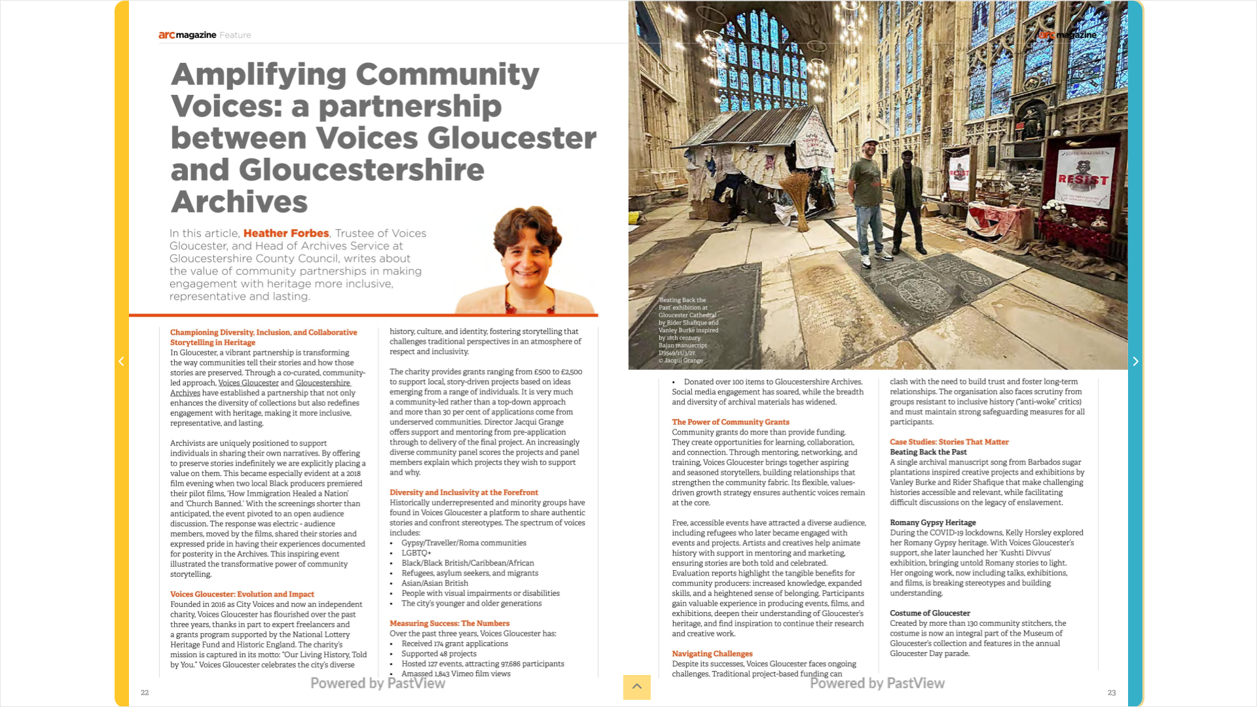
click at [1135, 360] on icon "Next Page" at bounding box center [1136, 361] width 5 height 9
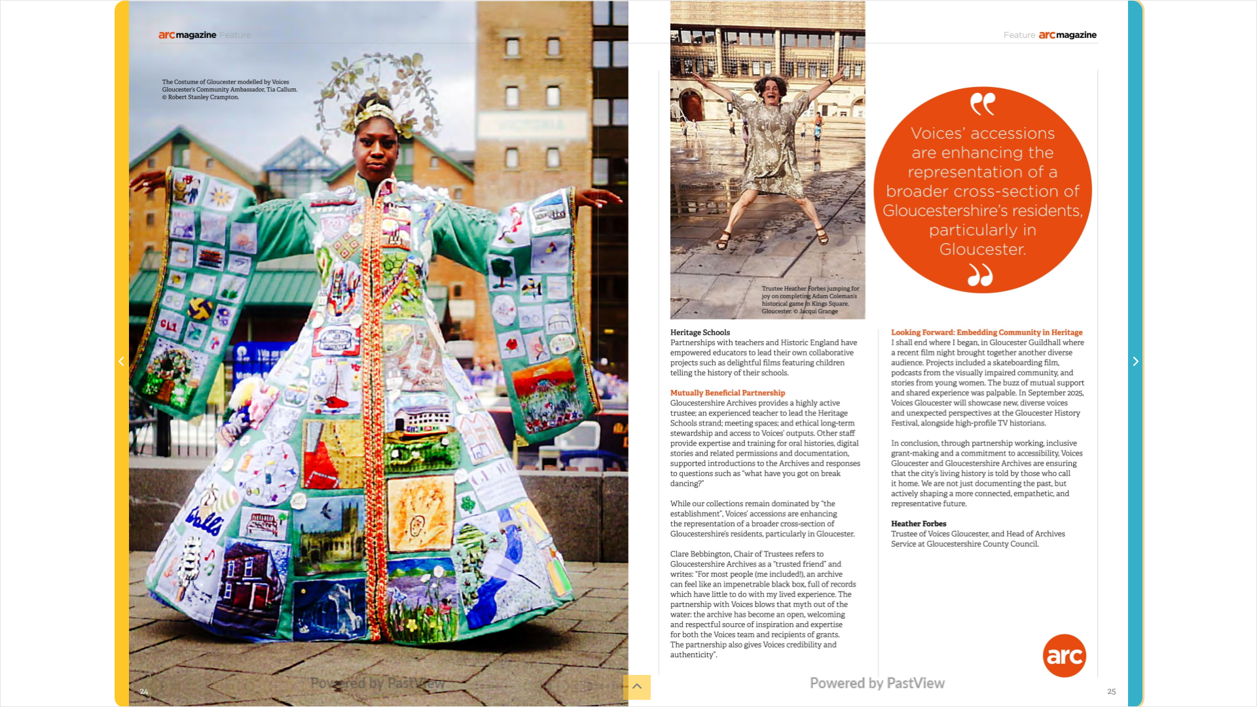
click at [1135, 360] on icon "Next Page" at bounding box center [1136, 361] width 5 height 9
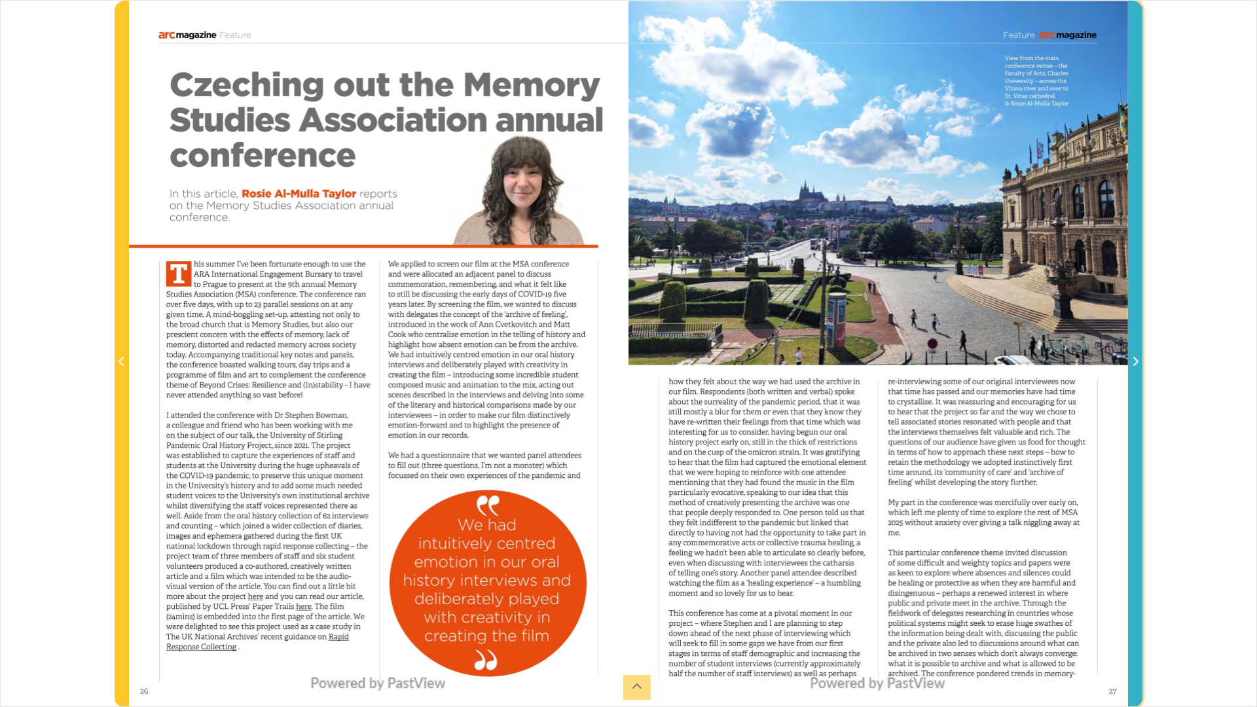
click at [1135, 360] on icon "Next Page" at bounding box center [1136, 361] width 5 height 9
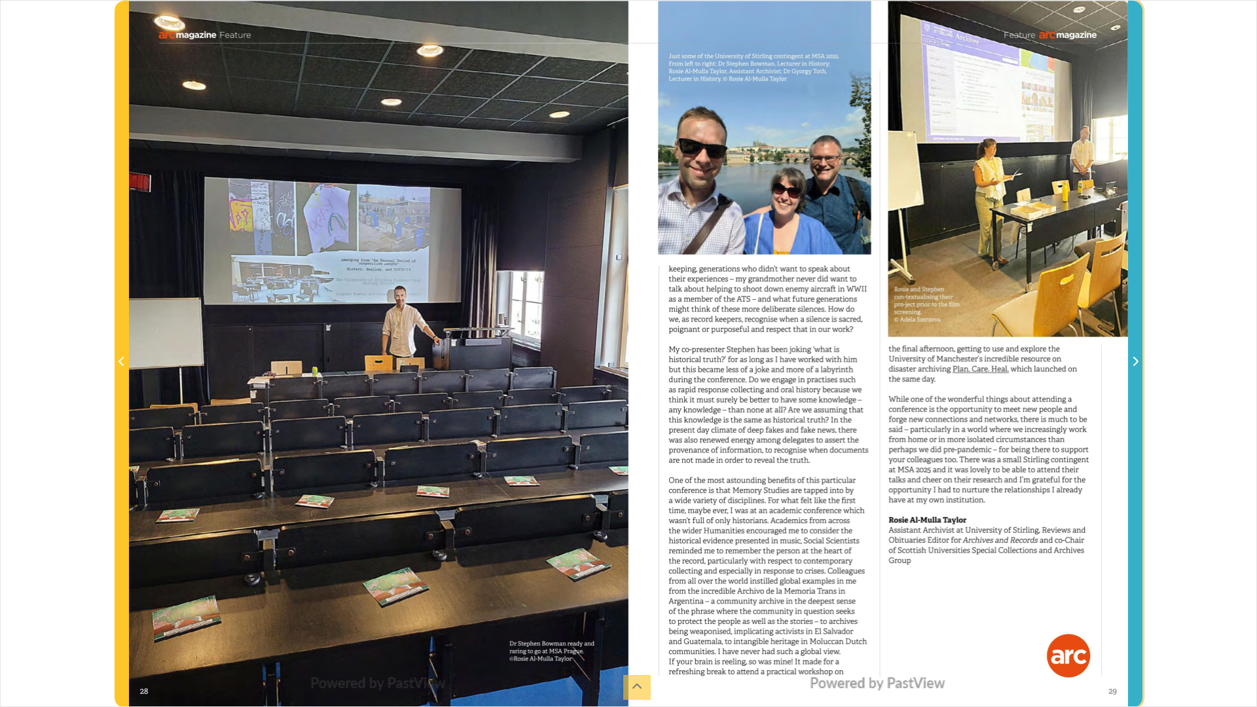
click at [1135, 360] on icon "Next Page" at bounding box center [1136, 361] width 5 height 9
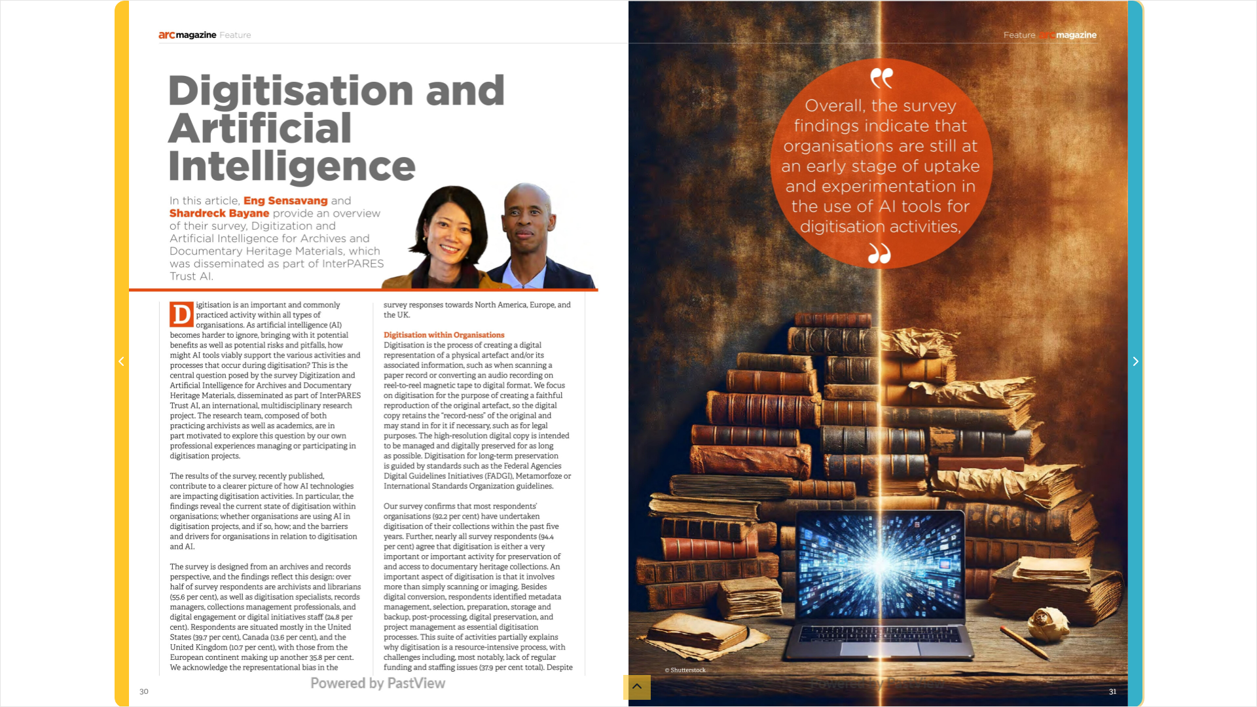
click at [1137, 358] on icon "Next Page" at bounding box center [1135, 361] width 7 height 10
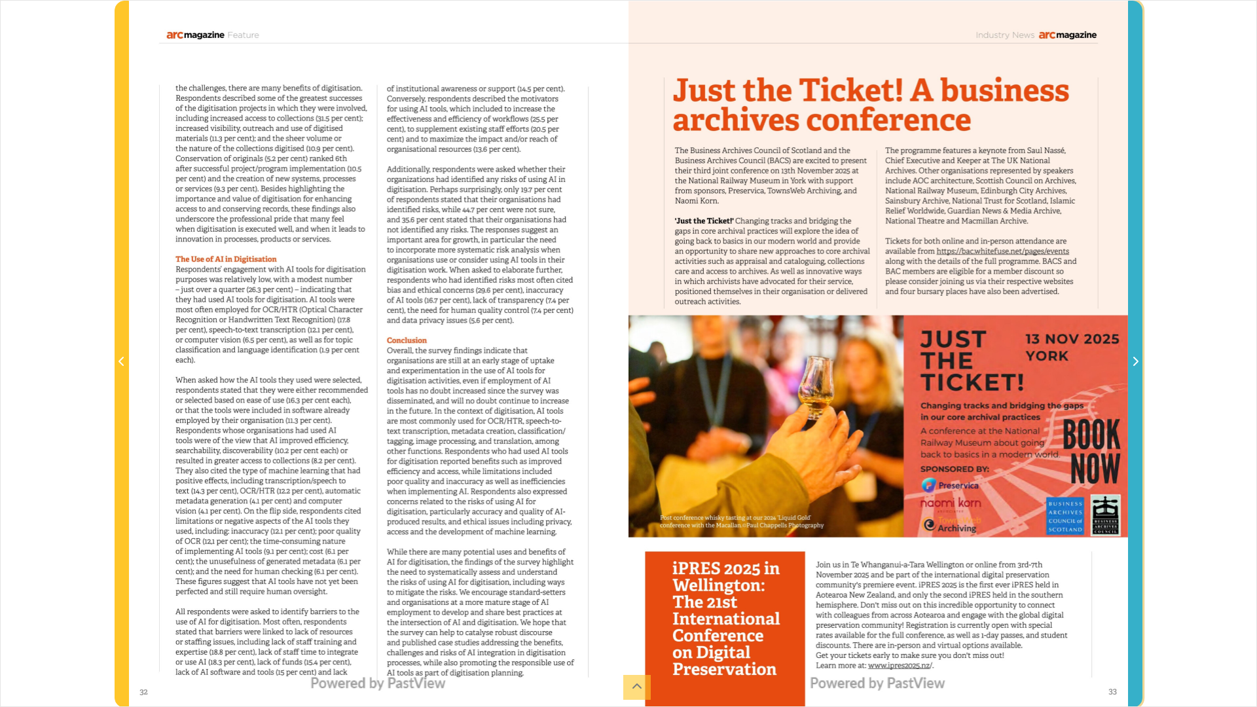
click at [1136, 358] on icon "Next Page" at bounding box center [1135, 361] width 7 height 10
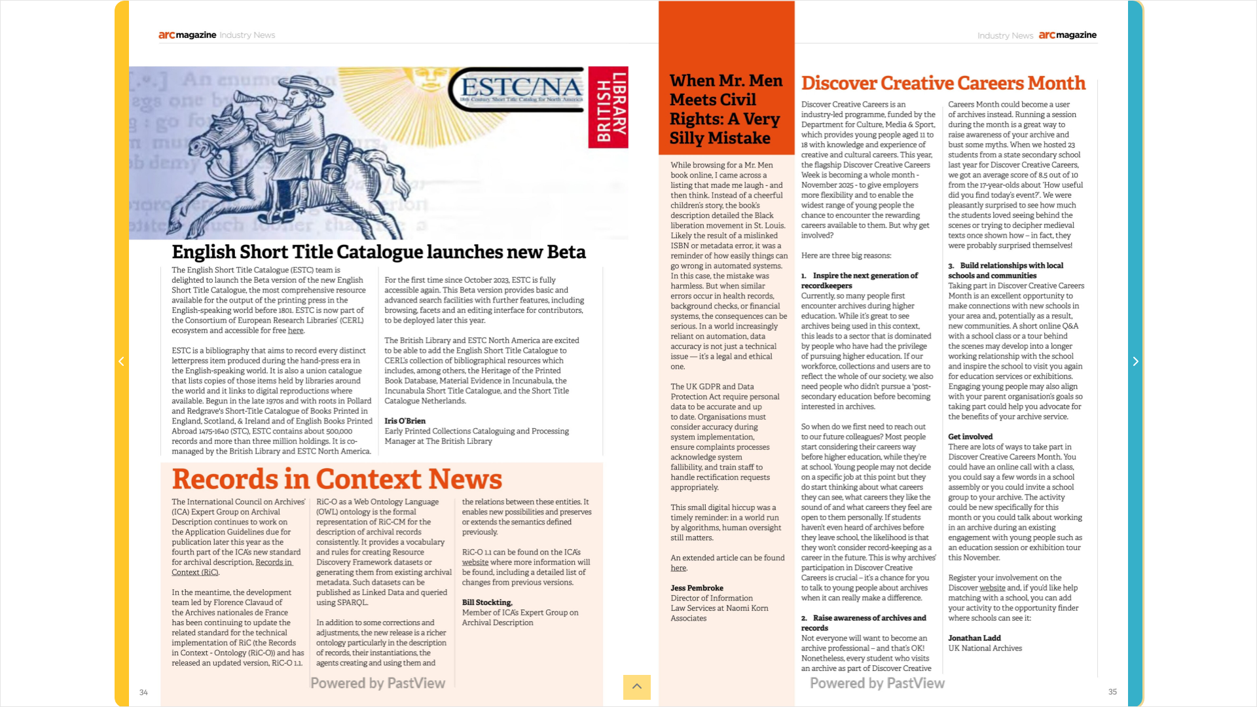
click at [1134, 359] on icon "Next Page" at bounding box center [1136, 361] width 5 height 9
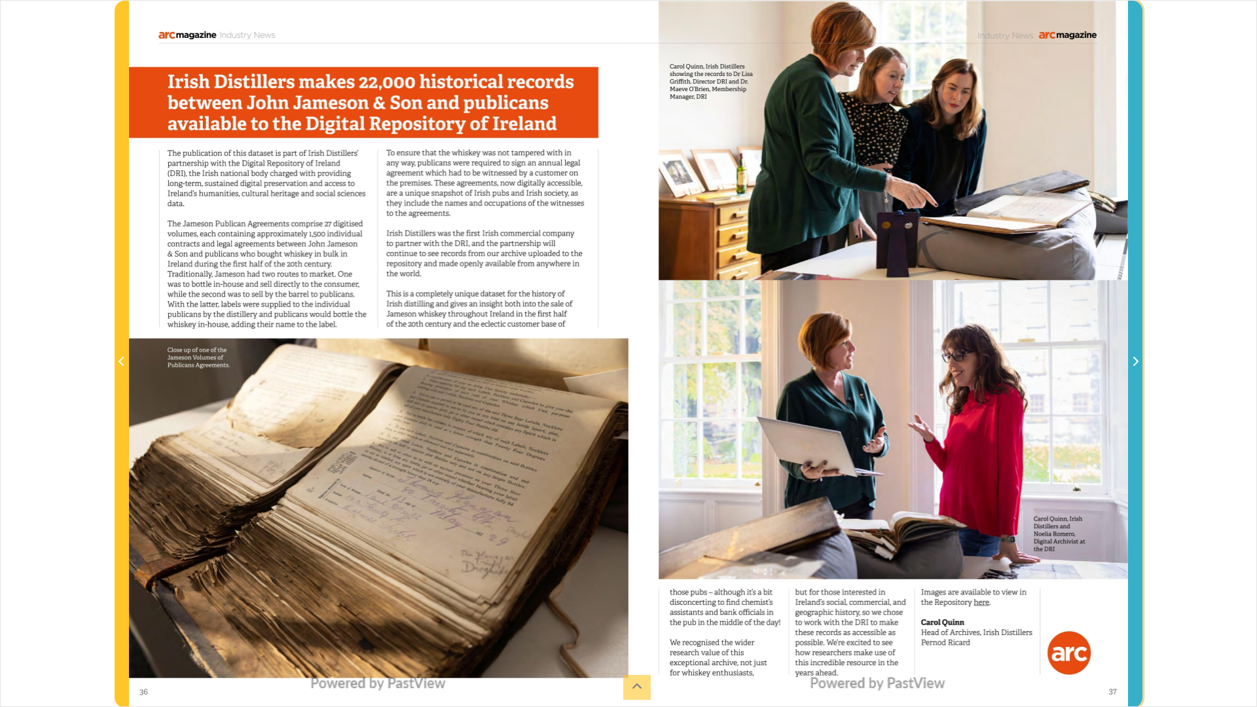
click at [1134, 359] on icon "Next Page" at bounding box center [1136, 361] width 5 height 9
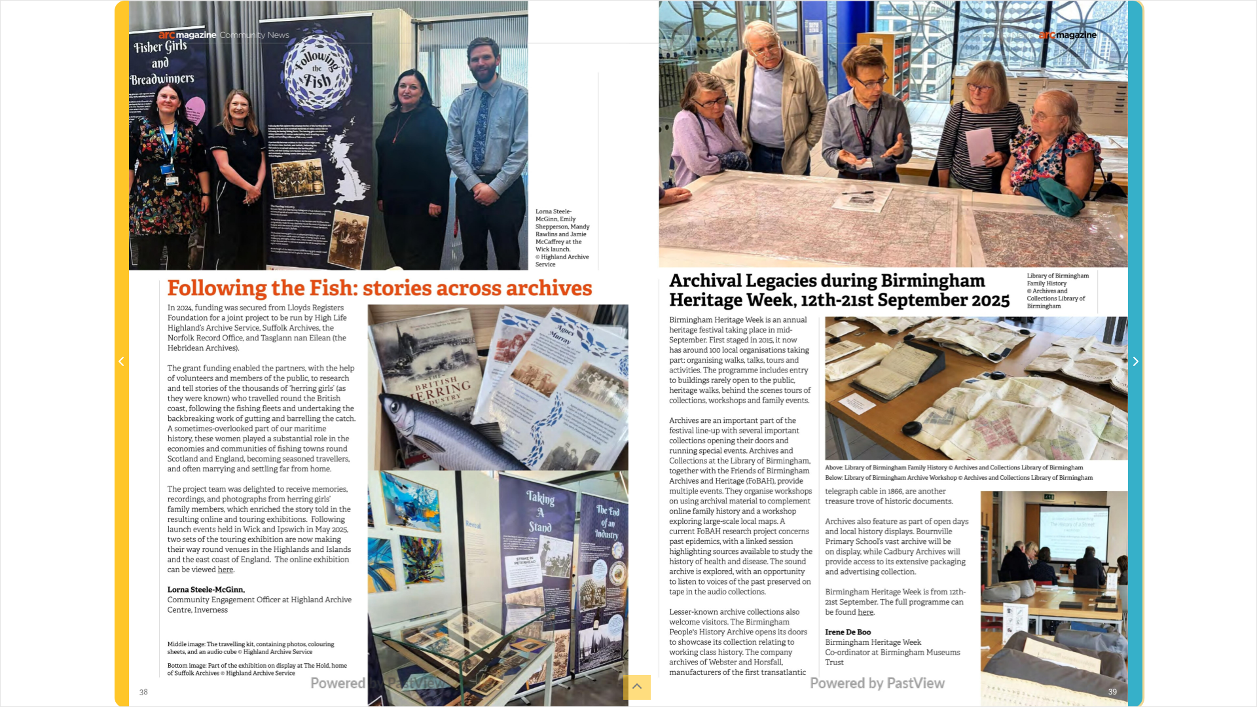
click at [1134, 359] on icon "Next Page" at bounding box center [1136, 361] width 5 height 9
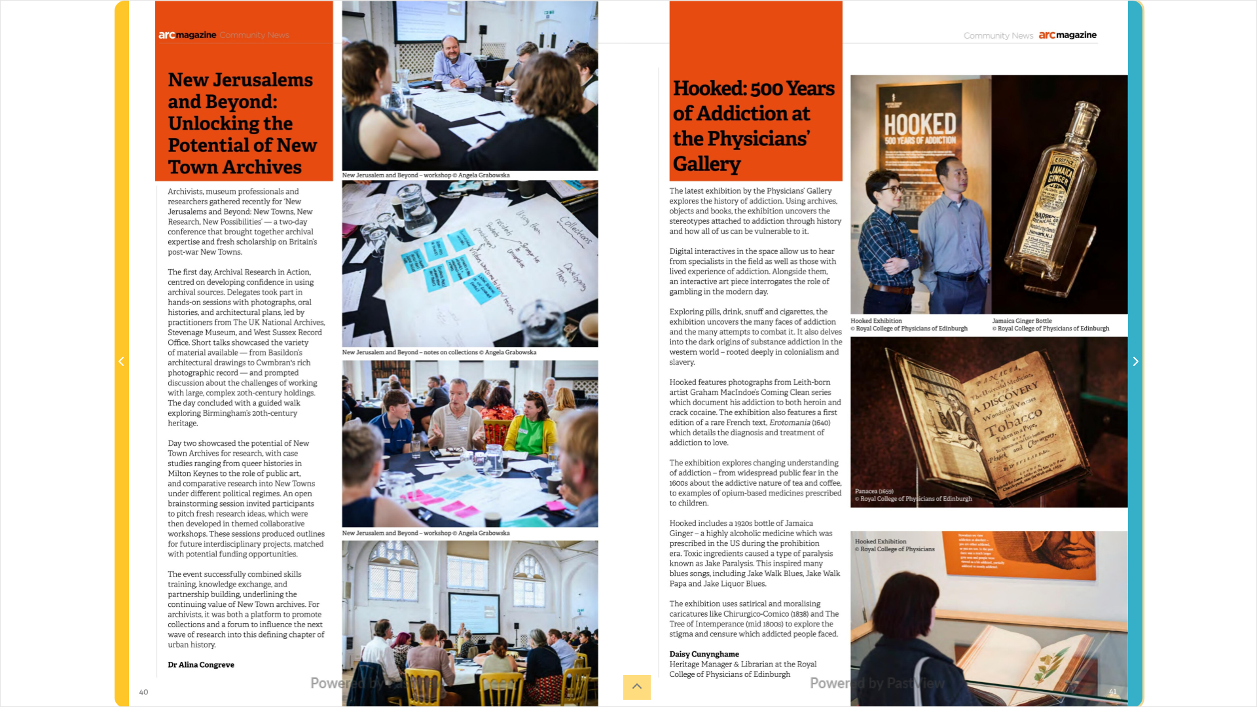
click at [1134, 359] on icon "Next Page" at bounding box center [1136, 361] width 5 height 9
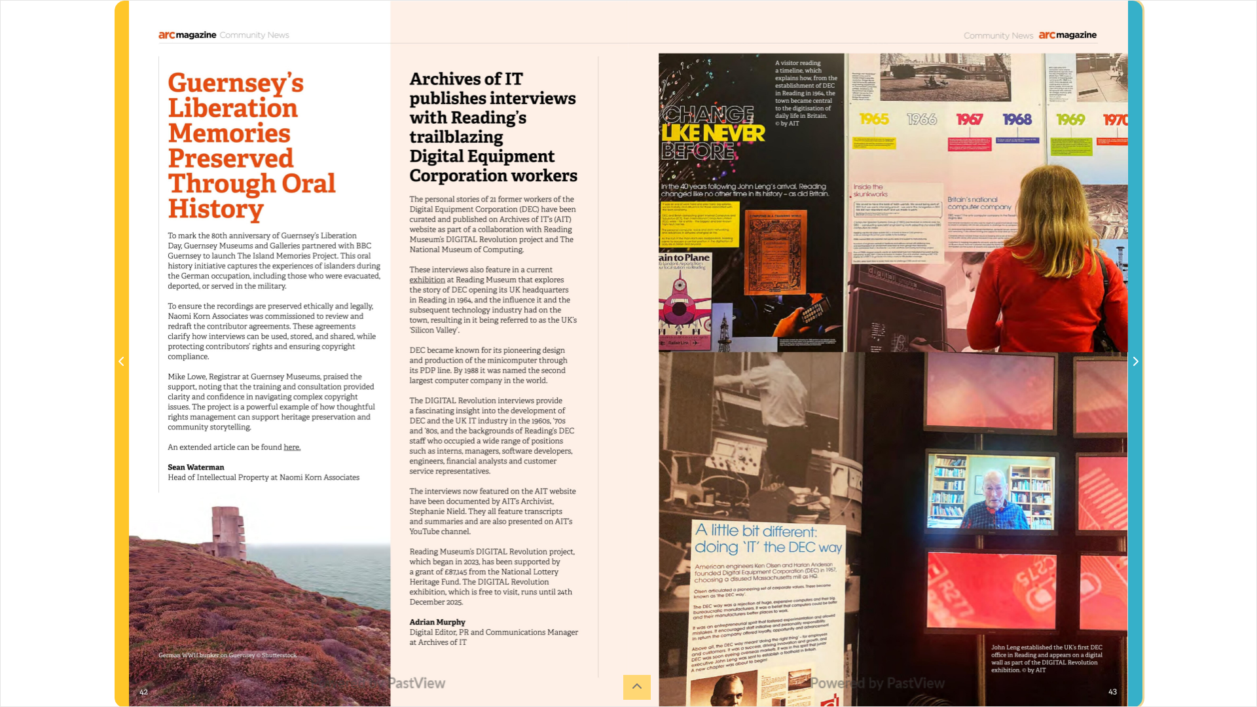
click at [1134, 359] on icon "Next Page" at bounding box center [1136, 361] width 5 height 9
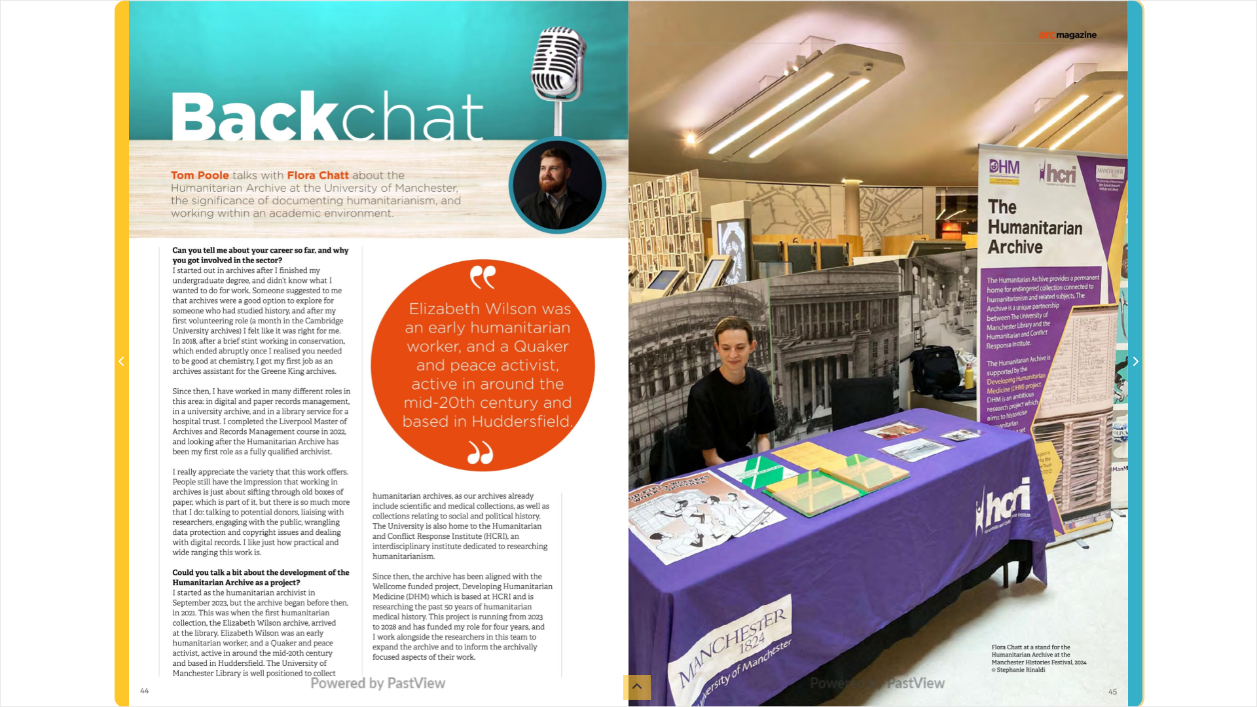
click at [1138, 362] on icon "Next Page" at bounding box center [1135, 361] width 7 height 10
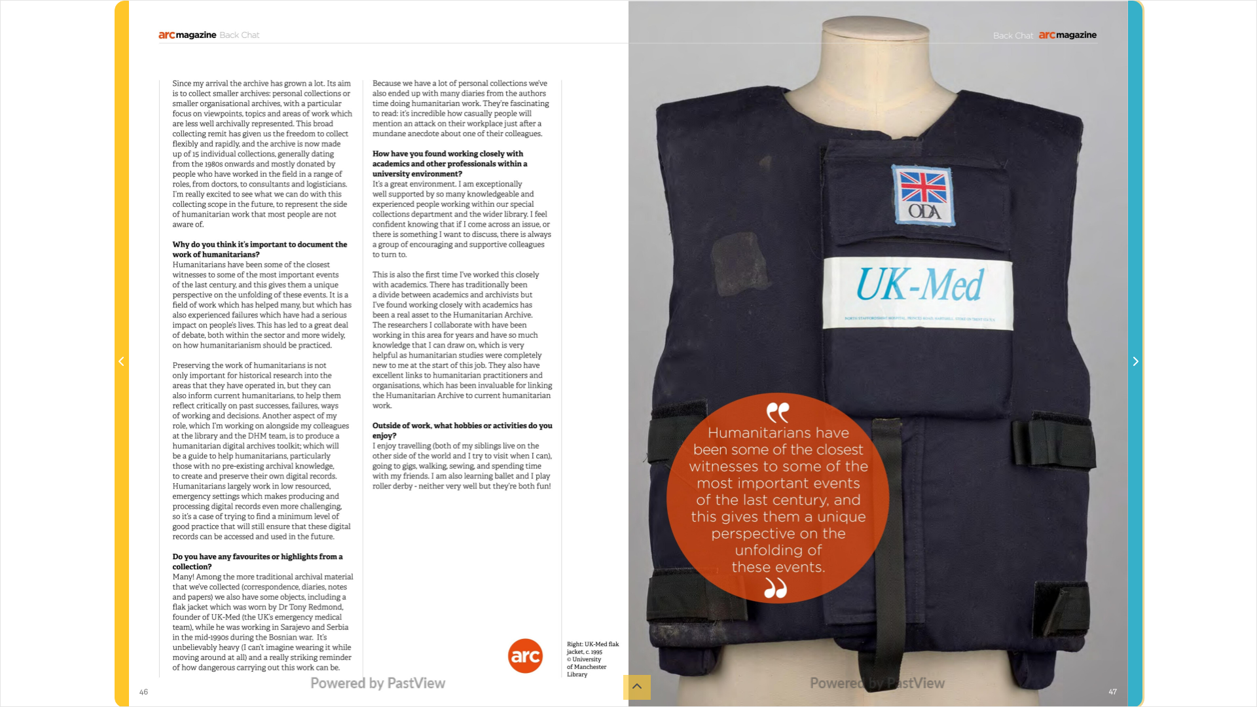
click at [1138, 362] on icon "Next Page" at bounding box center [1136, 361] width 5 height 9
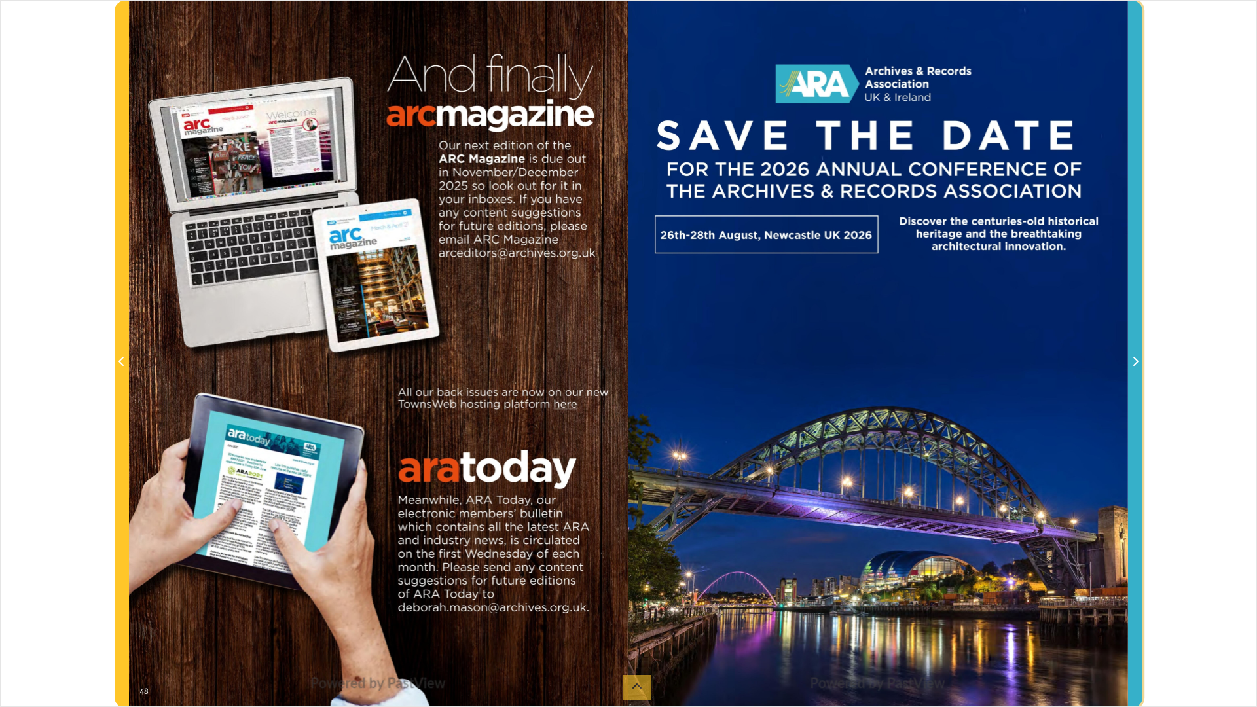
click at [1138, 362] on icon "Next Page" at bounding box center [1136, 361] width 5 height 9
